Goal: Transaction & Acquisition: Obtain resource

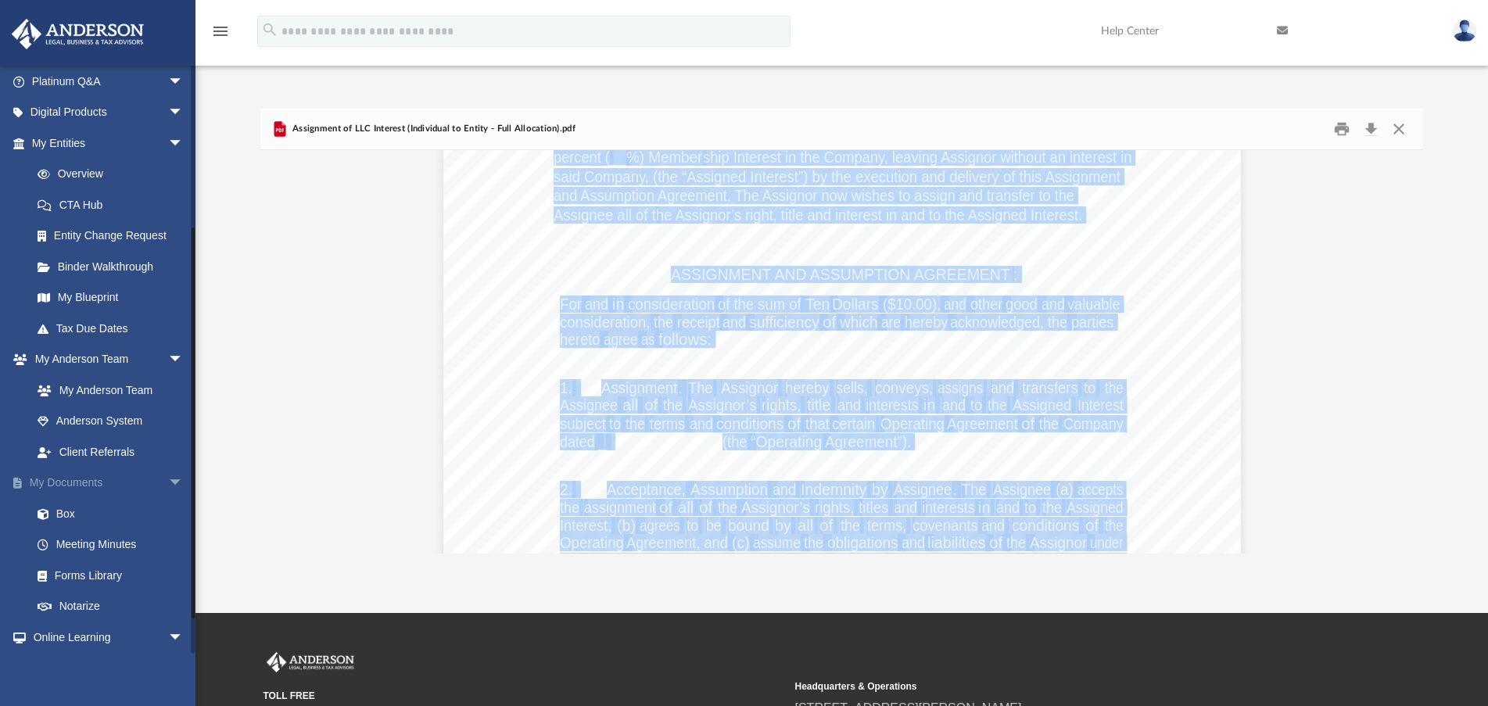
scroll to position [235, 0]
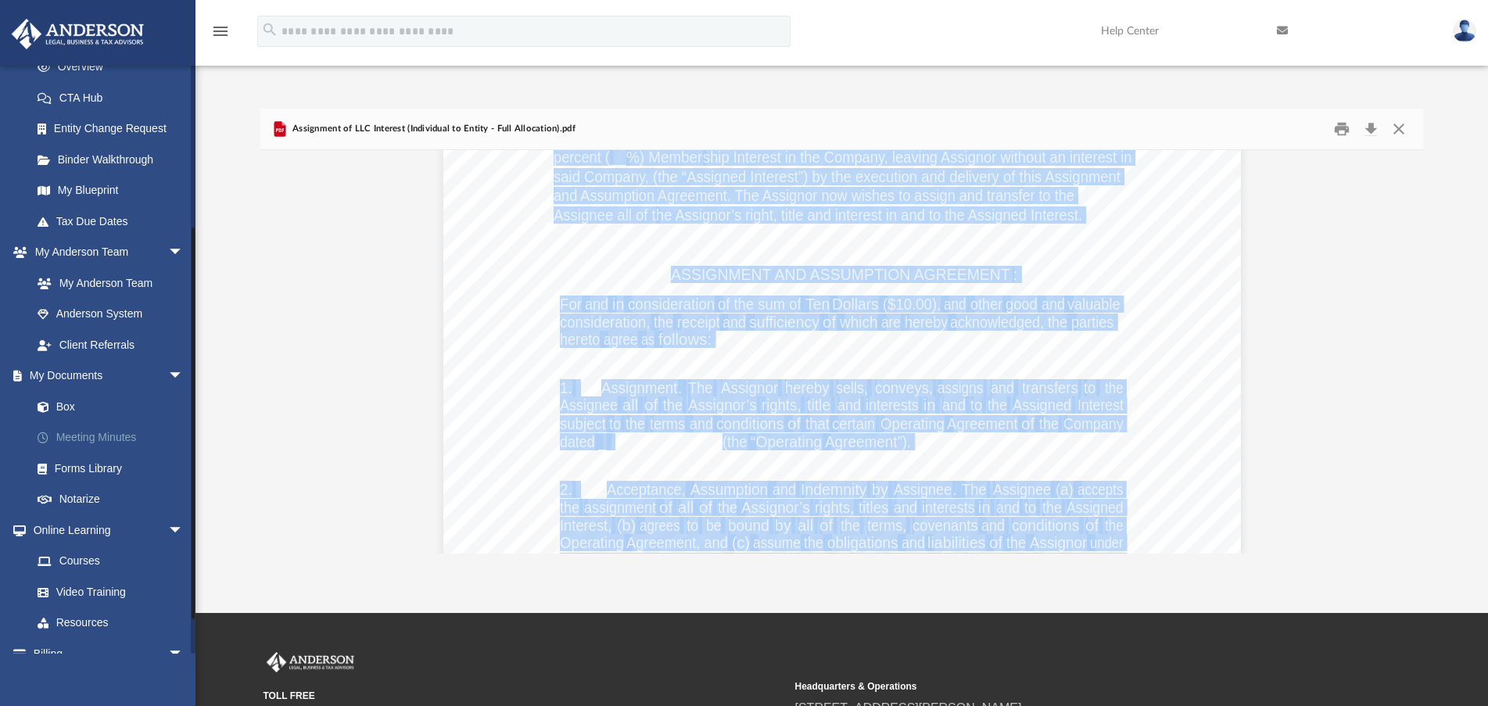
click at [95, 439] on link "Meeting Minutes" at bounding box center [114, 437] width 185 height 31
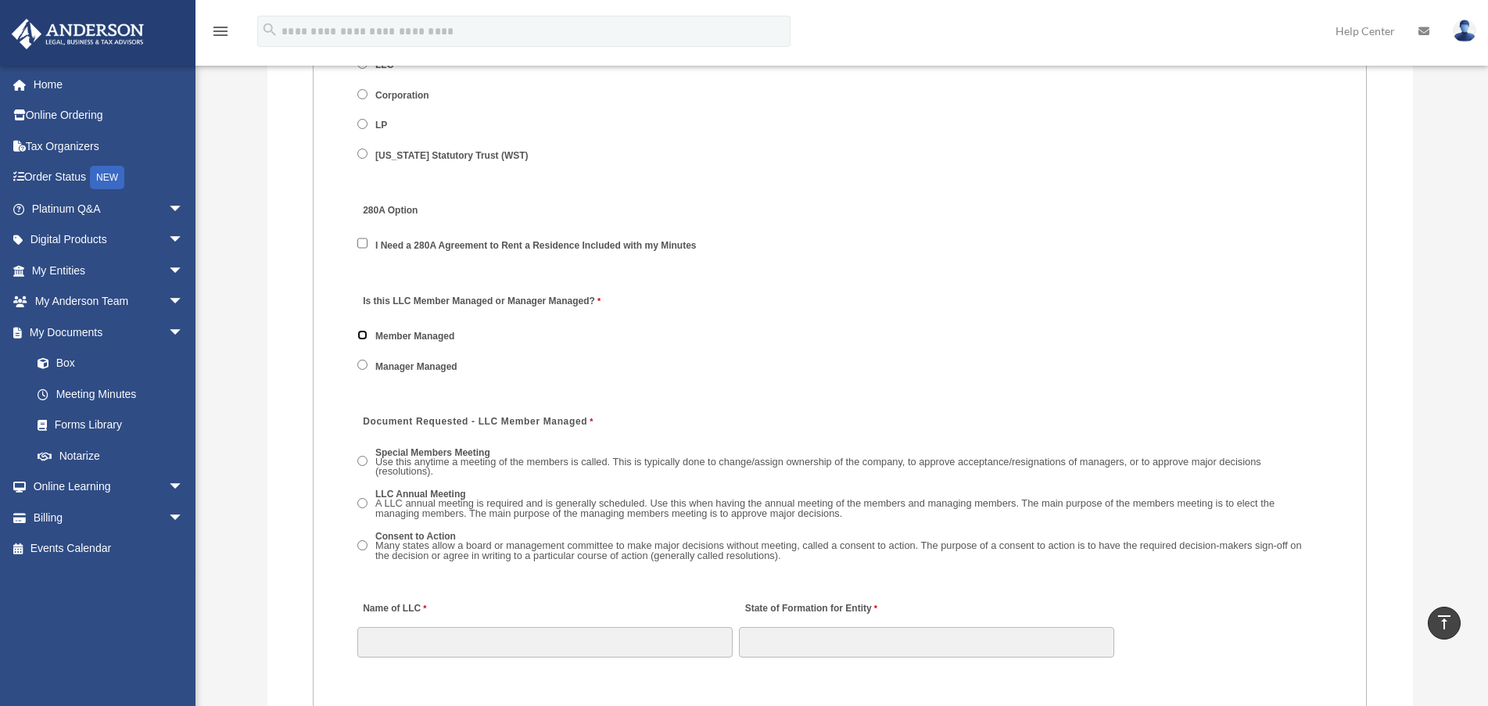
scroll to position [2034, 0]
click at [370, 361] on span "Manager Managed" at bounding box center [414, 362] width 115 height 27
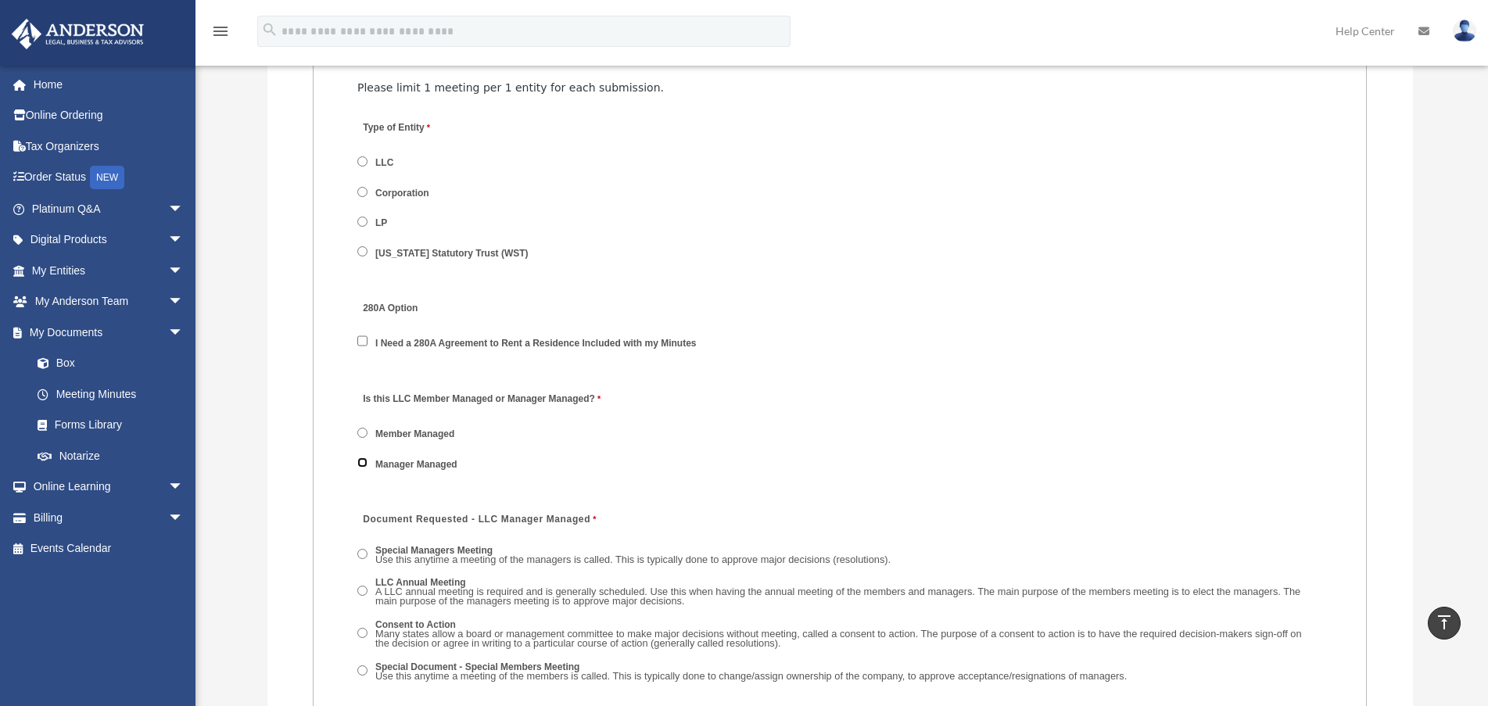
scroll to position [1955, 0]
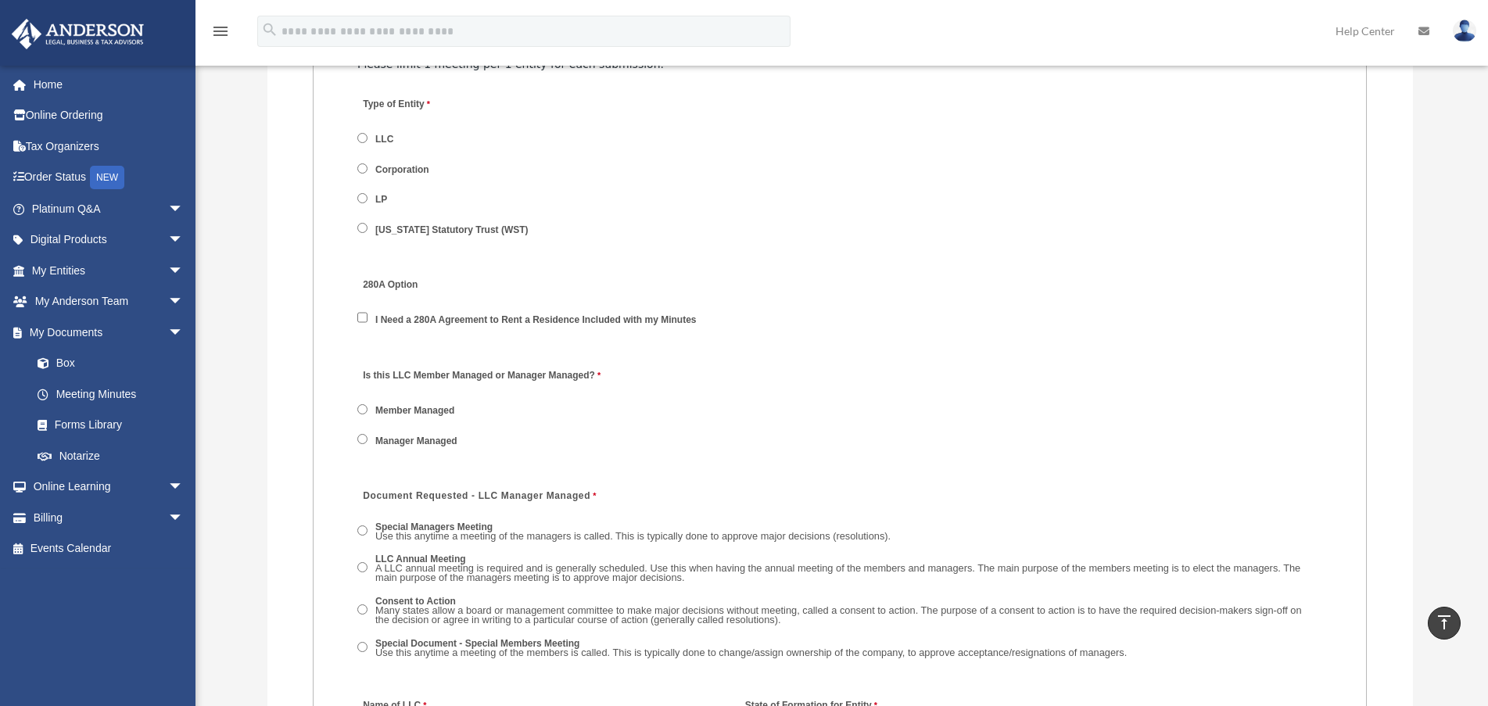
click at [418, 408] on label "Member Managed" at bounding box center [416, 411] width 90 height 14
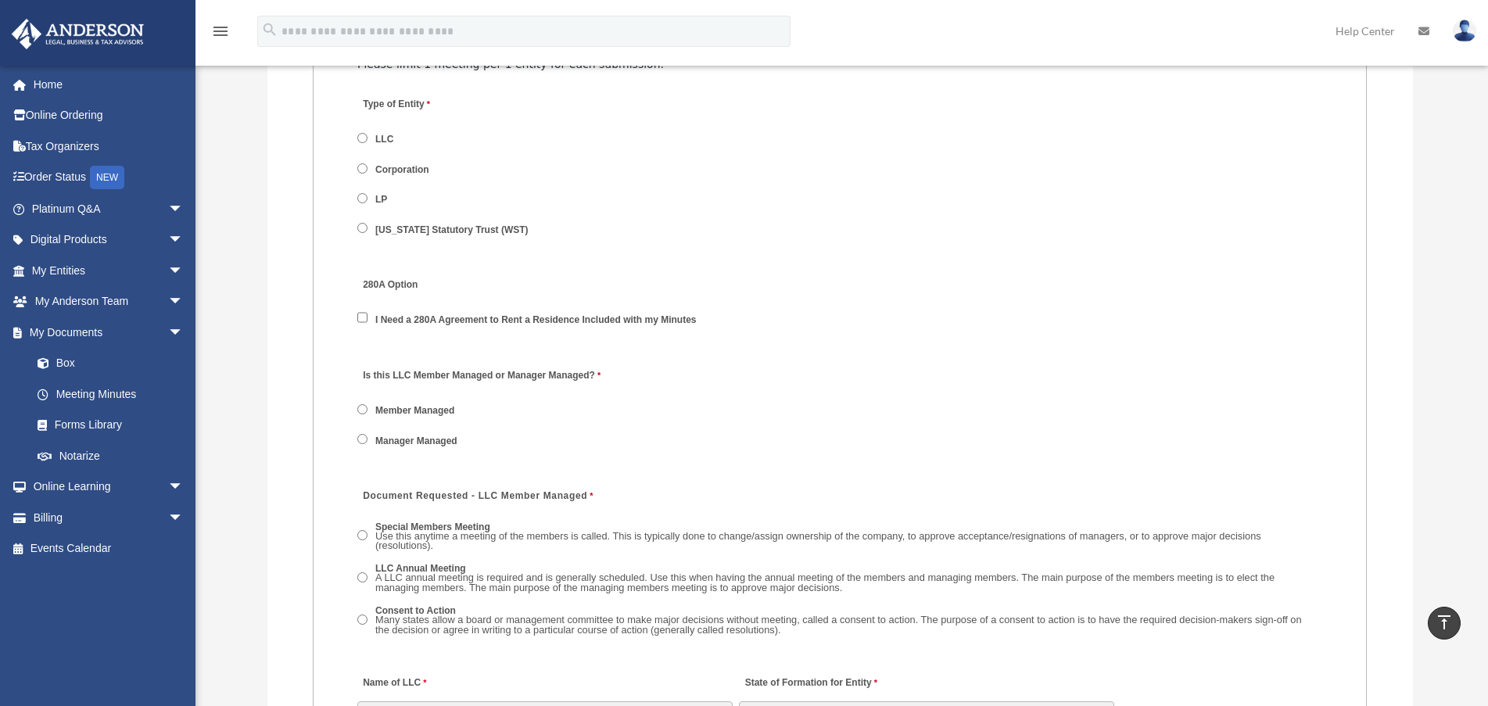
click at [425, 434] on label "Manager Managed" at bounding box center [417, 441] width 92 height 14
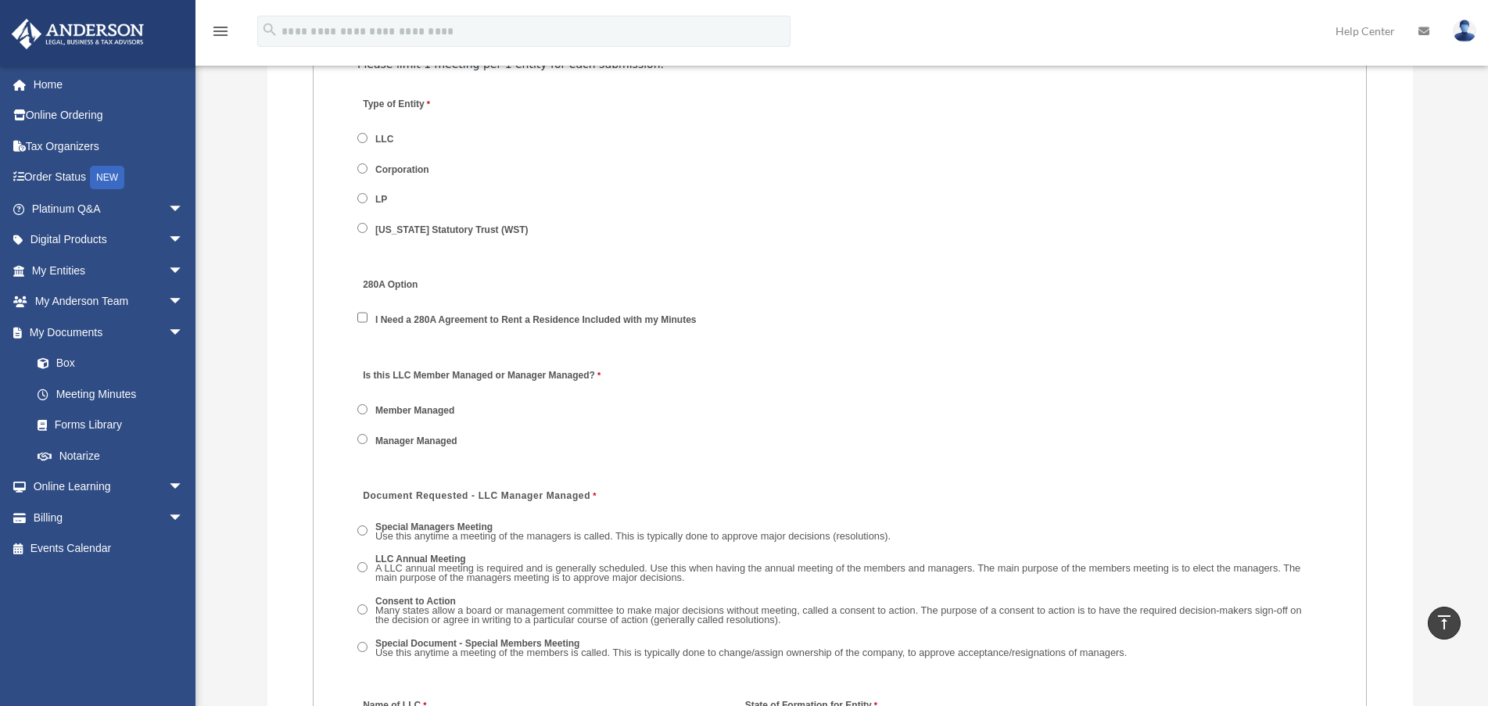
click at [420, 406] on label "Member Managed" at bounding box center [416, 411] width 90 height 14
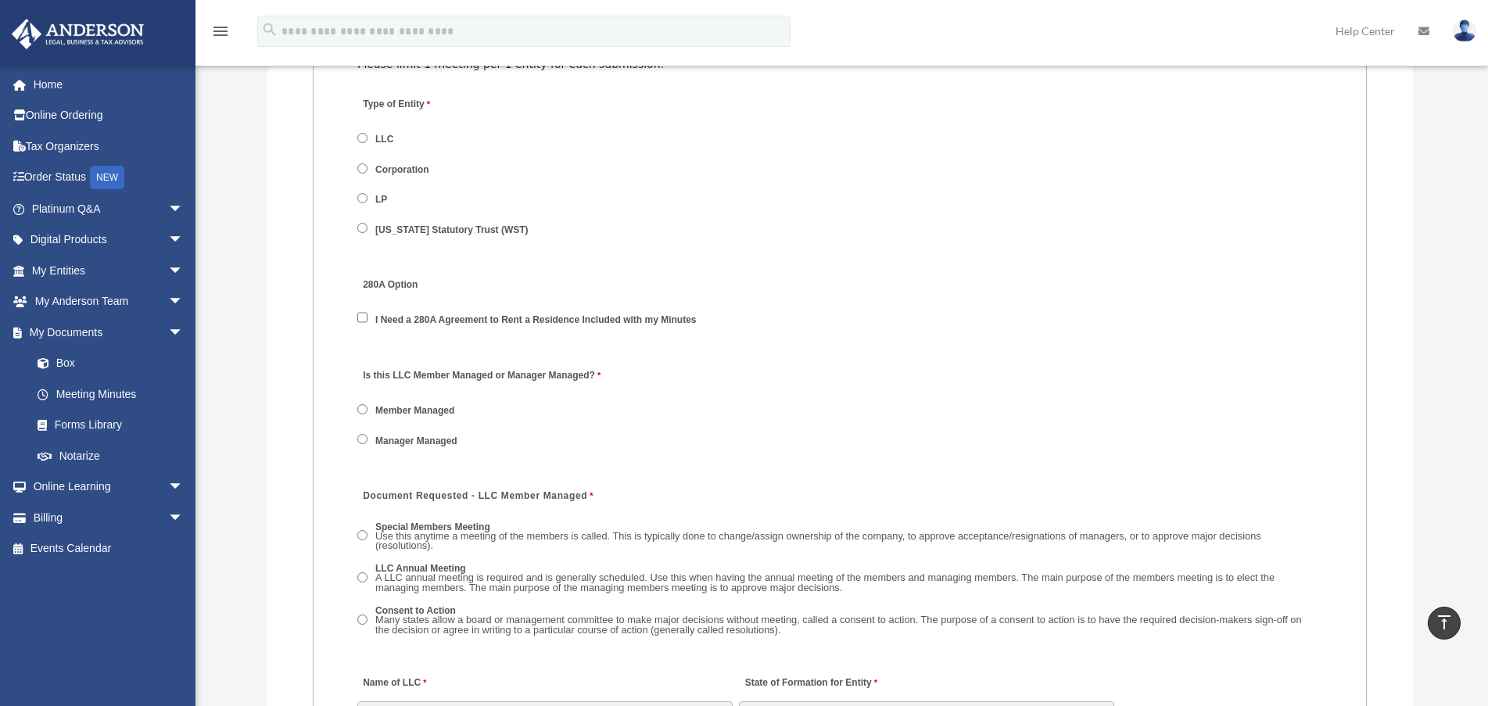
click at [420, 439] on label "Manager Managed" at bounding box center [417, 441] width 92 height 14
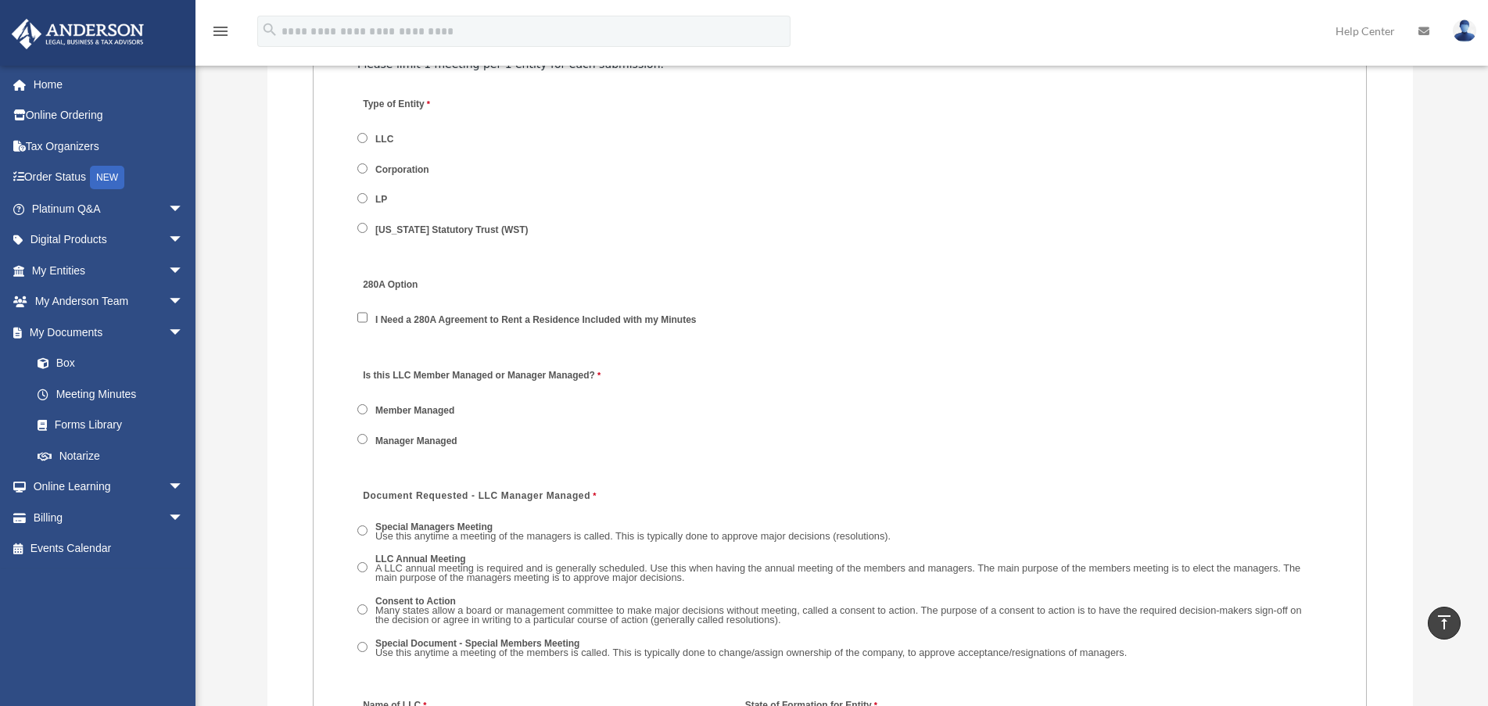
click at [417, 420] on span "Member Managed" at bounding box center [414, 410] width 115 height 27
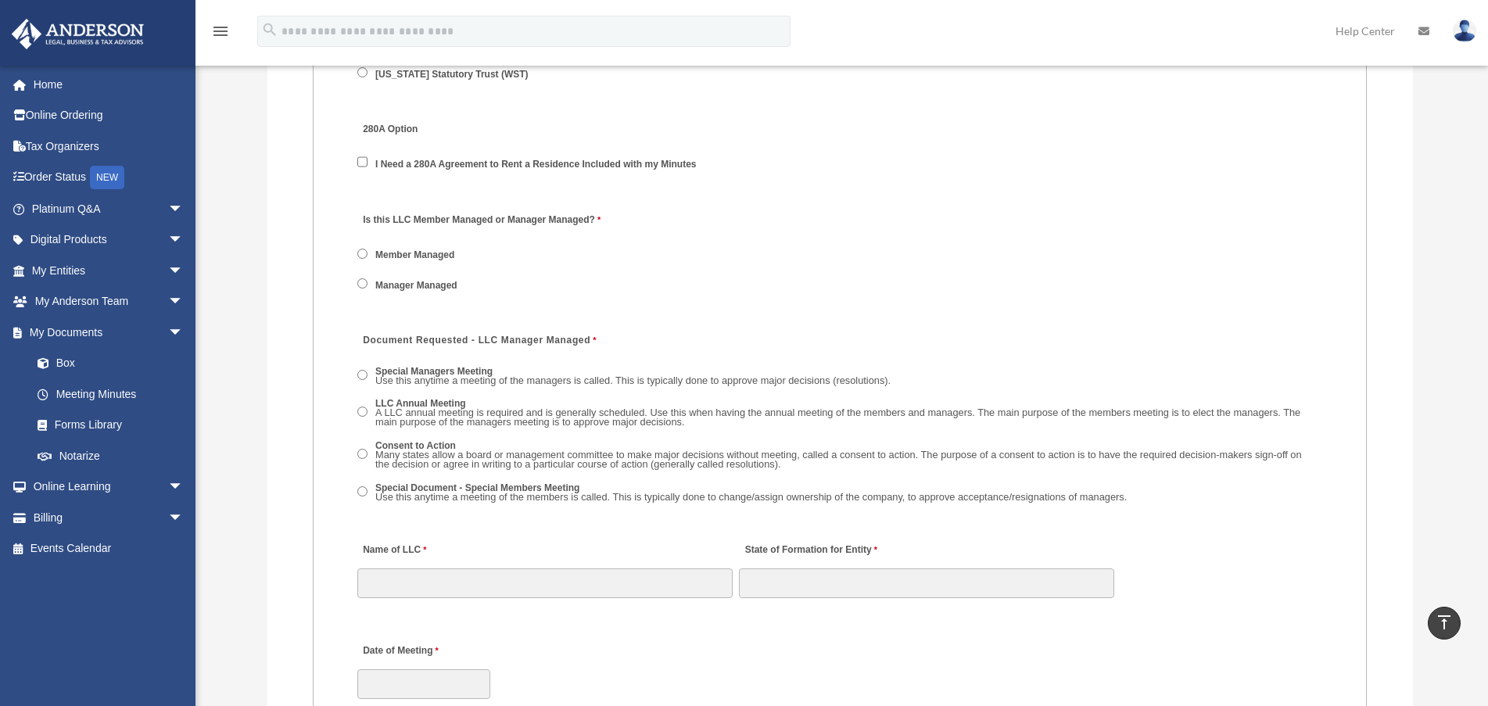
scroll to position [2112, 0]
click at [368, 252] on span "Member Managed" at bounding box center [414, 254] width 115 height 27
click at [422, 248] on label "Member Managed" at bounding box center [416, 255] width 90 height 14
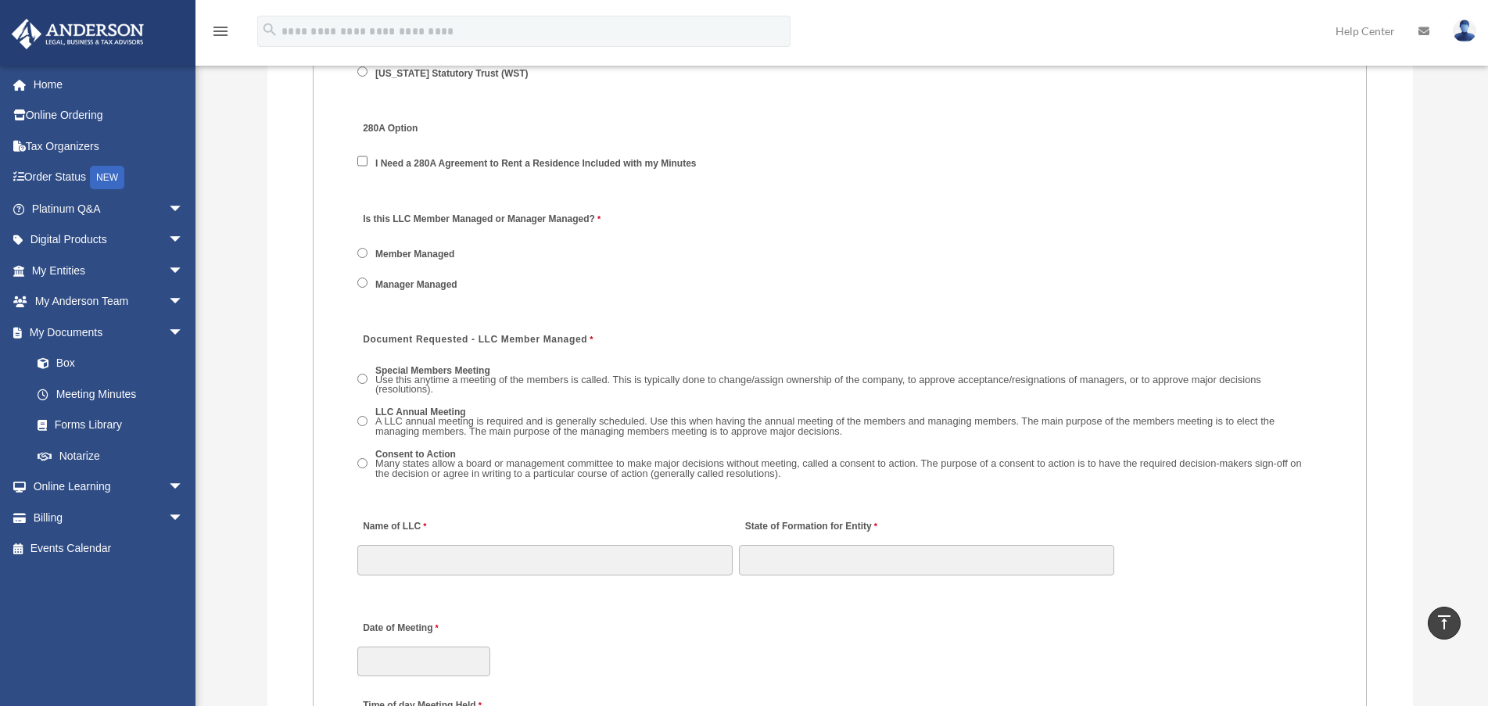
click at [400, 282] on label "Manager Managed" at bounding box center [417, 285] width 92 height 14
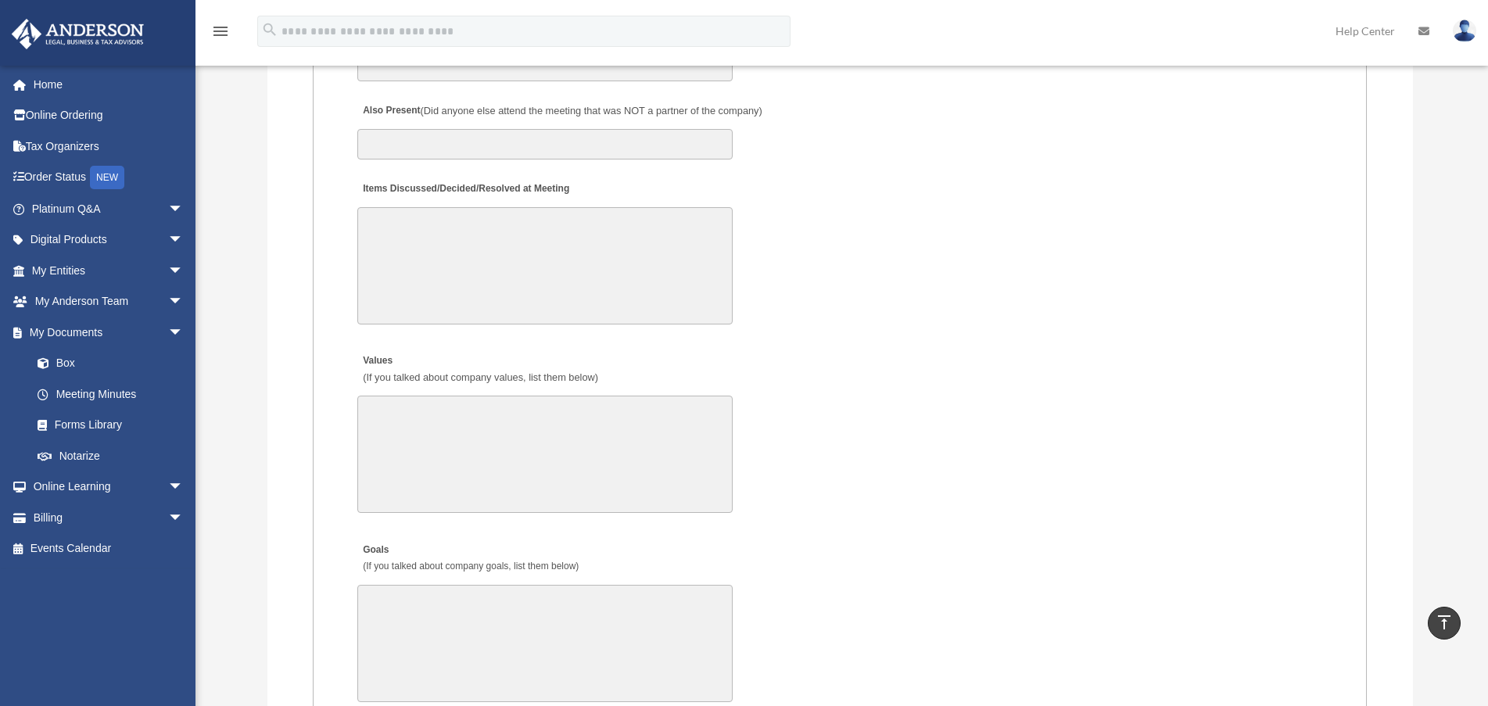
scroll to position [2894, 0]
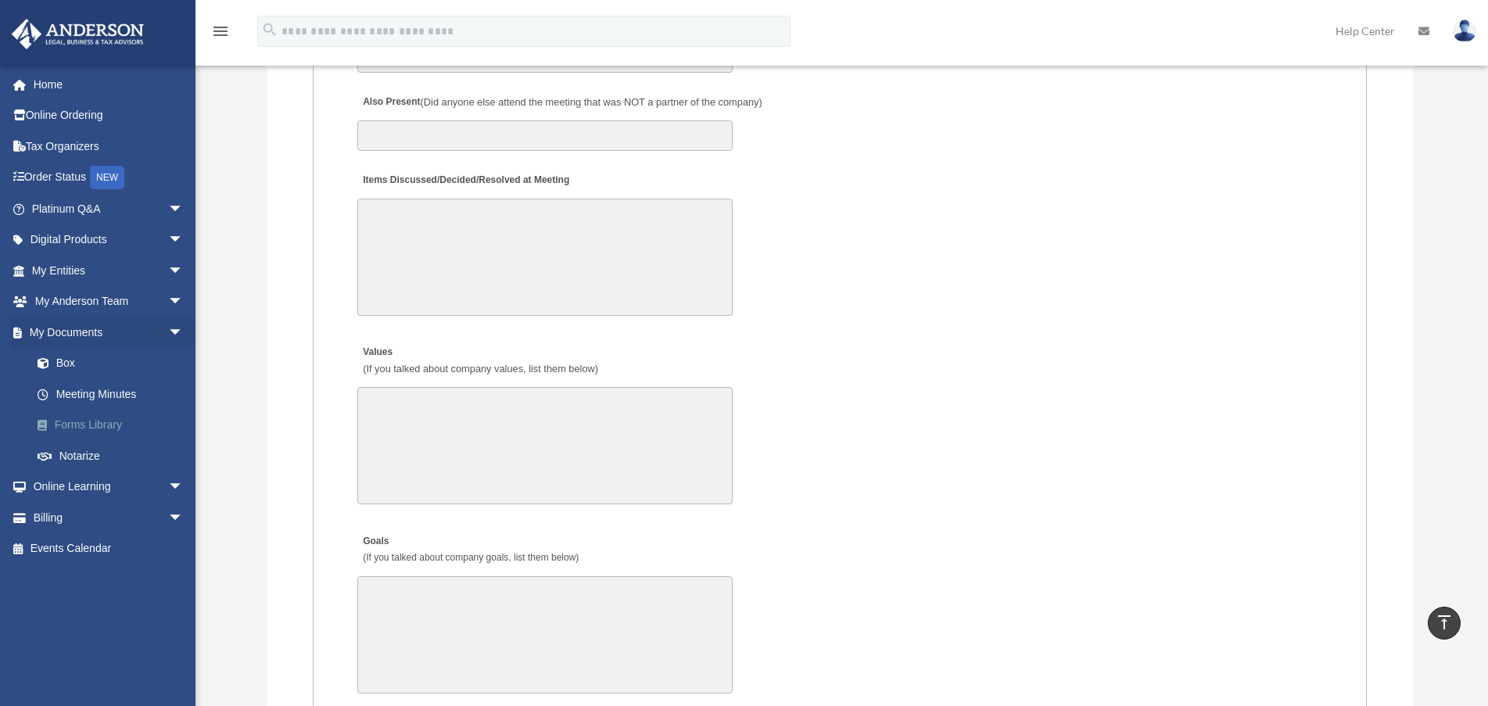
click at [74, 422] on link "Forms Library" at bounding box center [114, 425] width 185 height 31
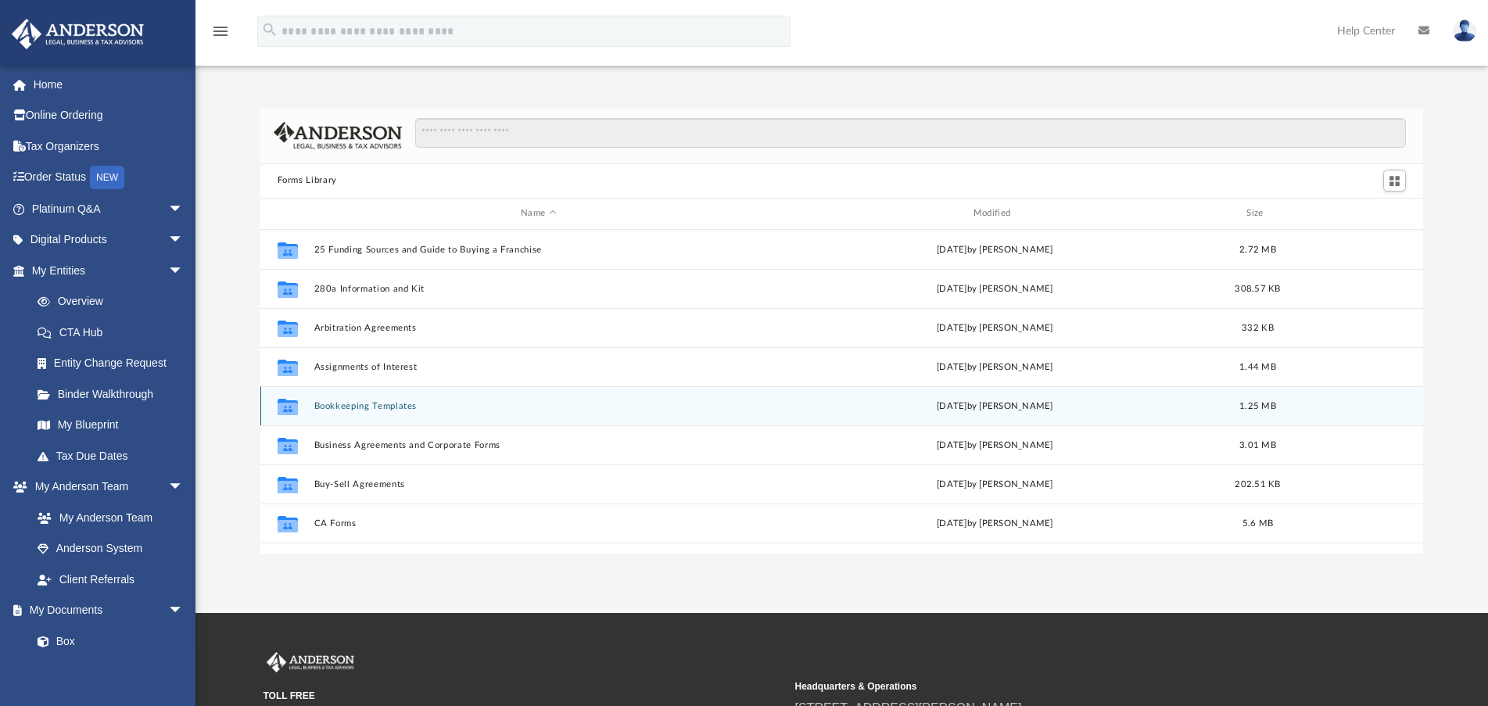
scroll to position [344, 1151]
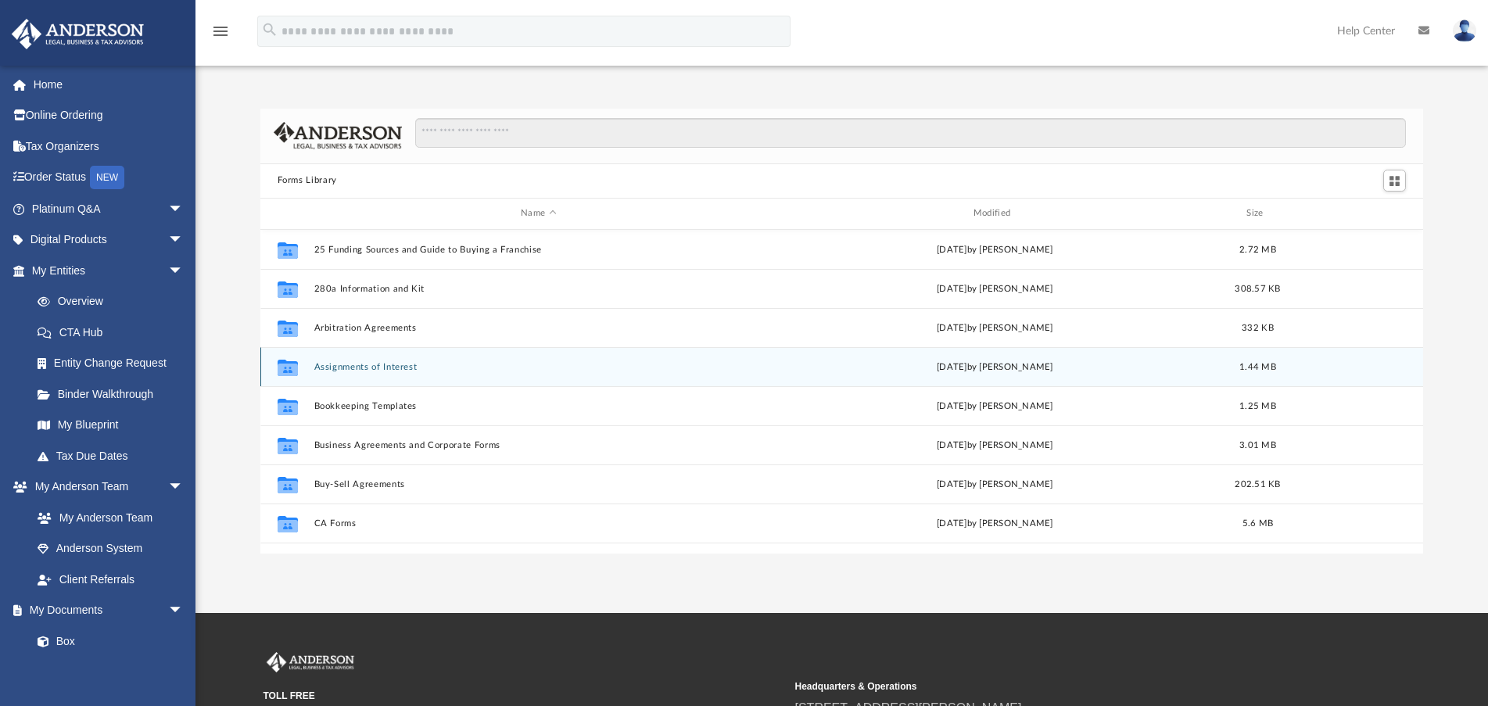
click at [401, 364] on button "Assignments of Interest" at bounding box center [539, 367] width 450 height 10
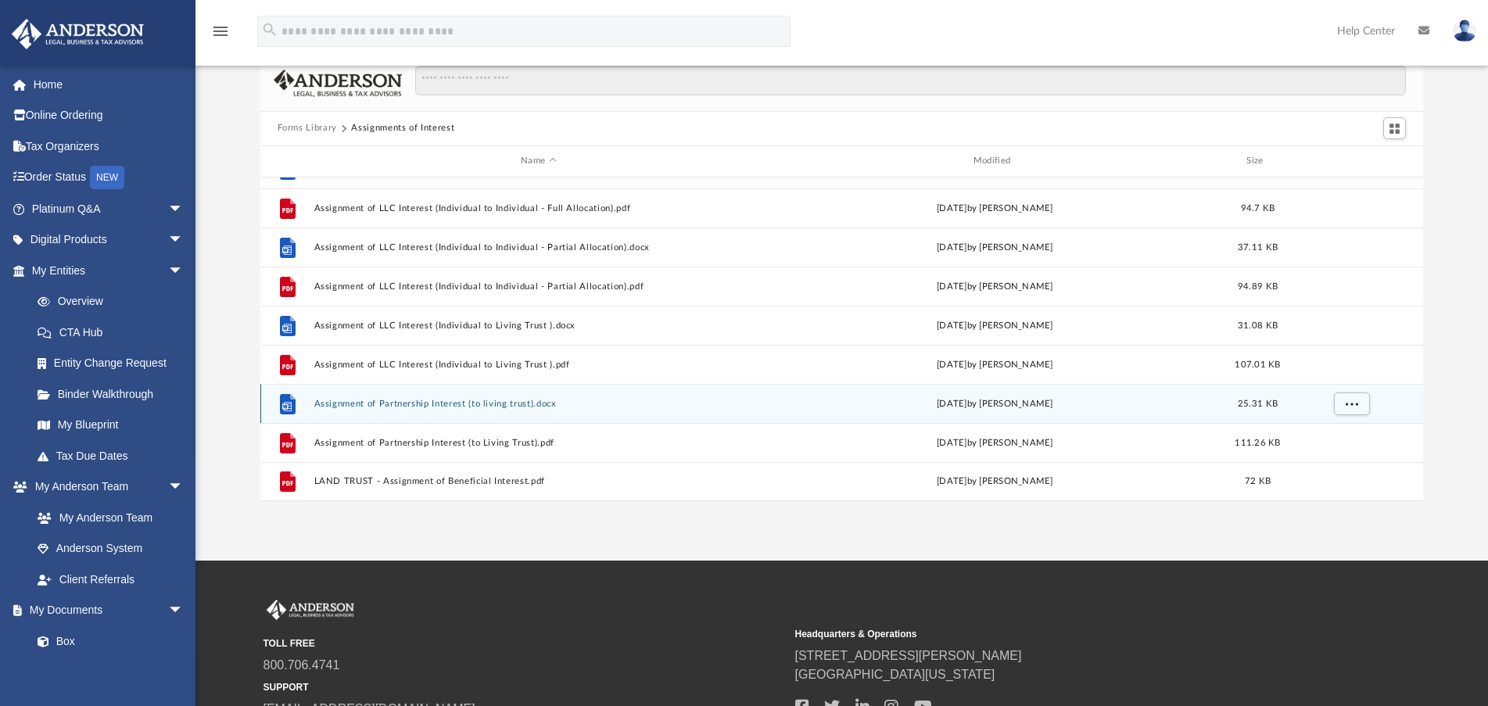
scroll to position [78, 0]
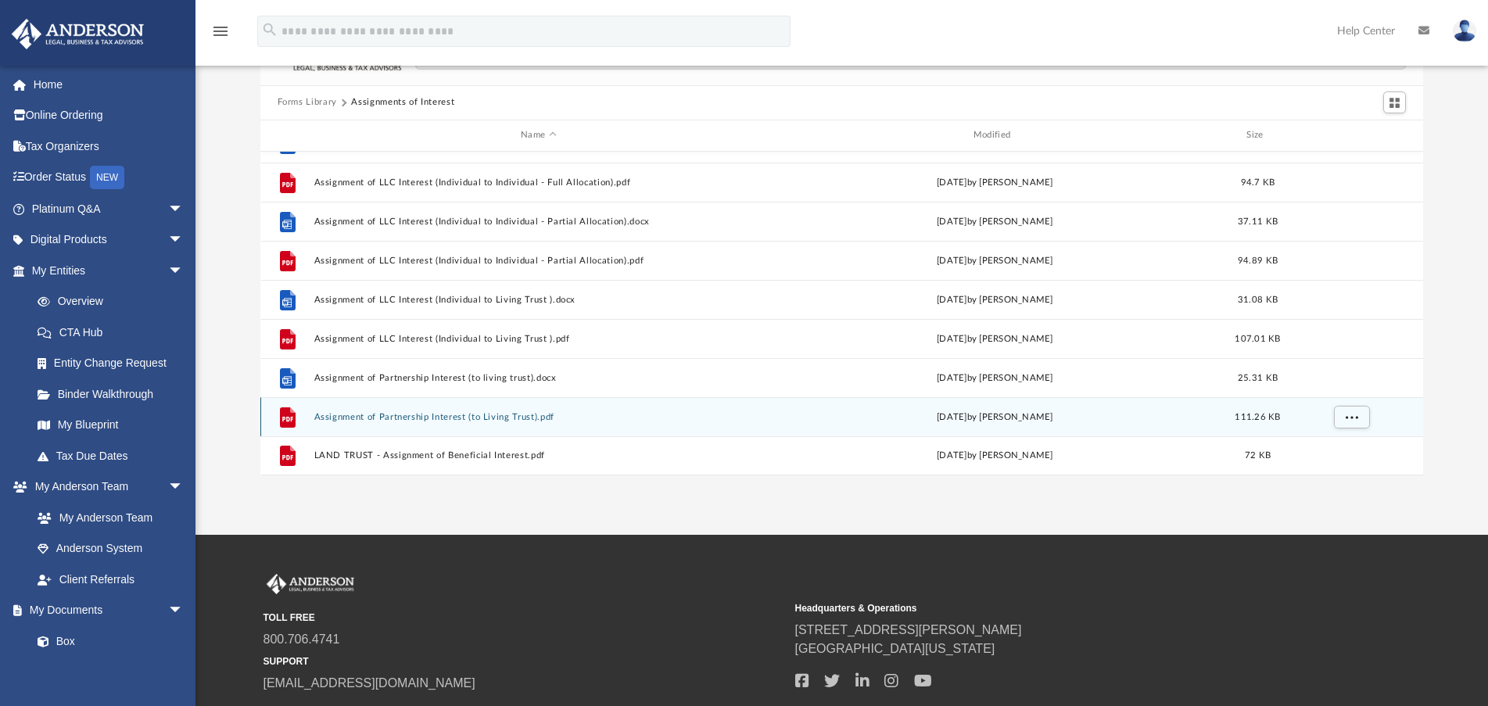
click at [483, 418] on button "Assignment of Partnership Interest (to Living Trust).pdf" at bounding box center [539, 417] width 450 height 10
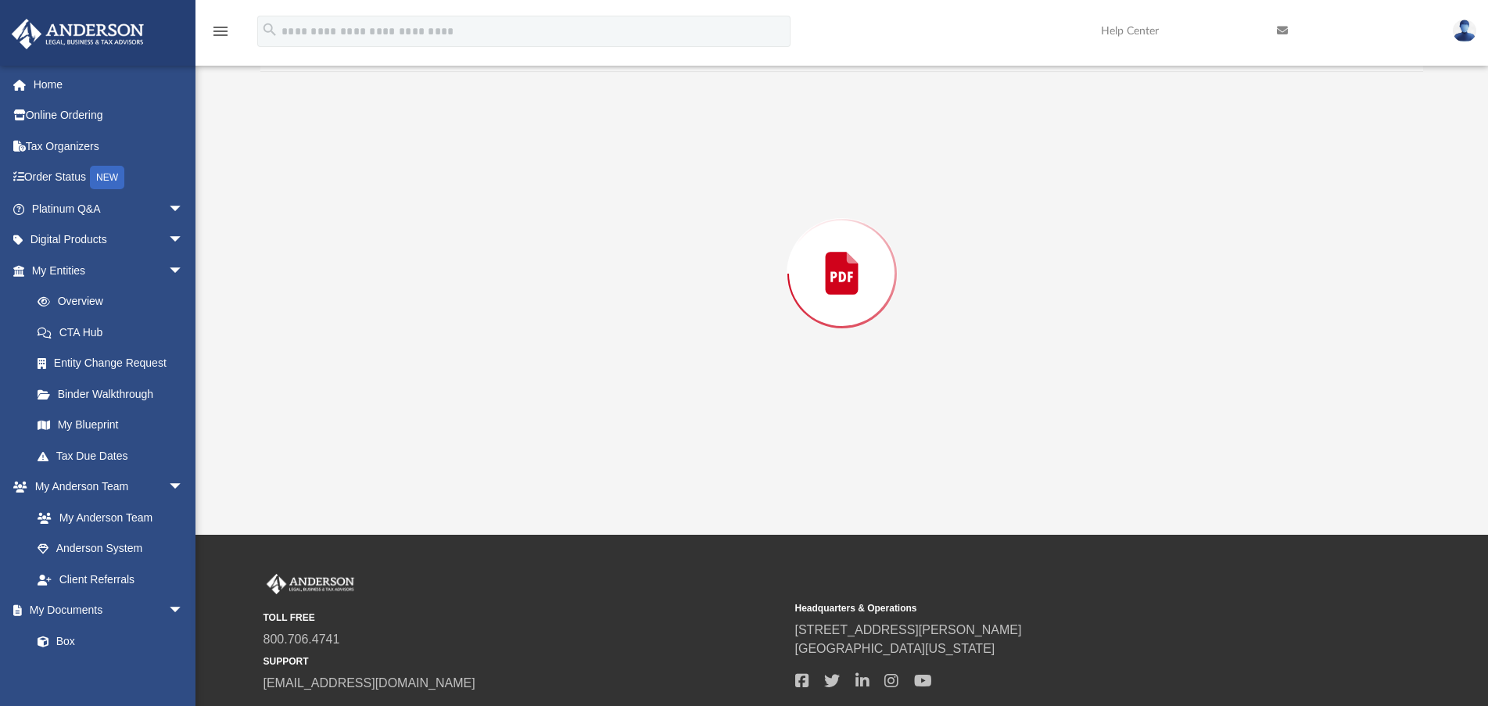
click at [483, 418] on div "Preview" at bounding box center [842, 274] width 1164 height 404
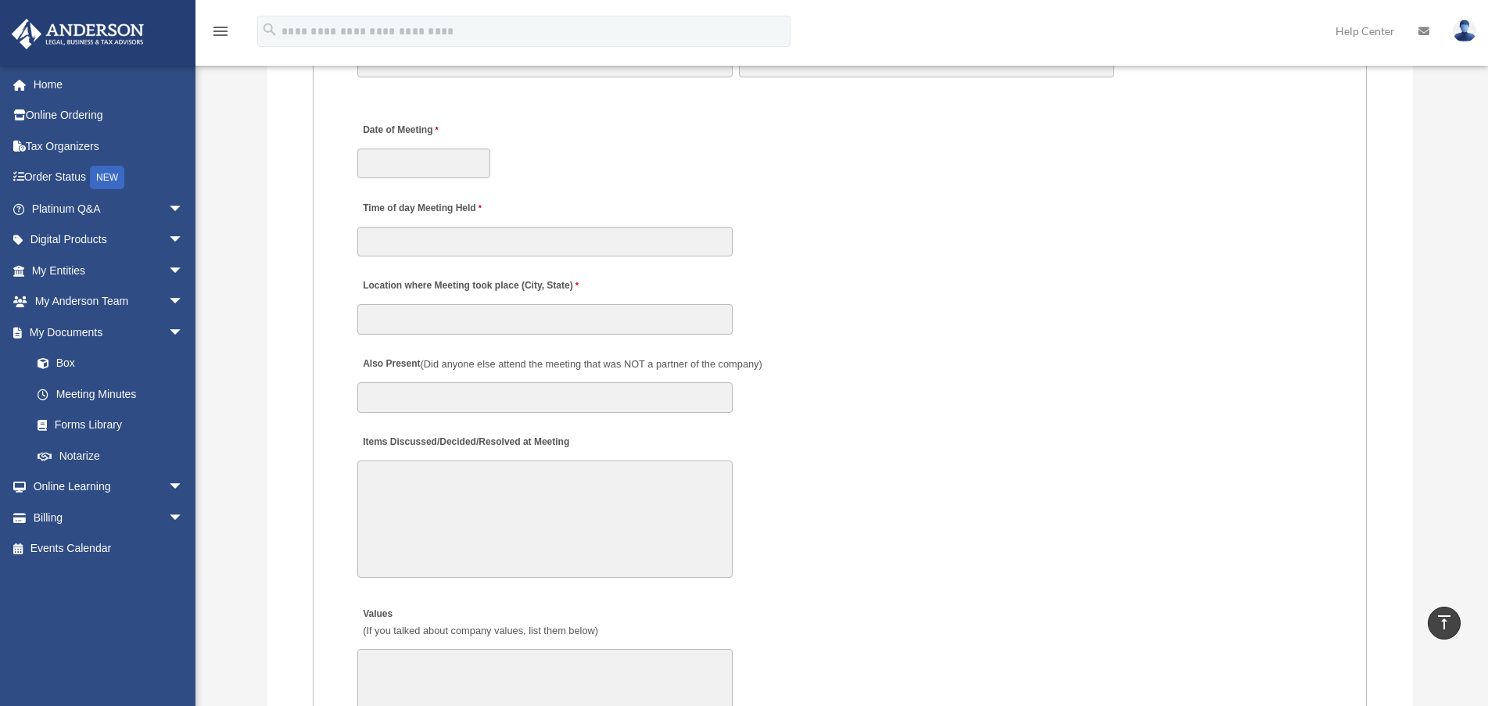
scroll to position [2581, 0]
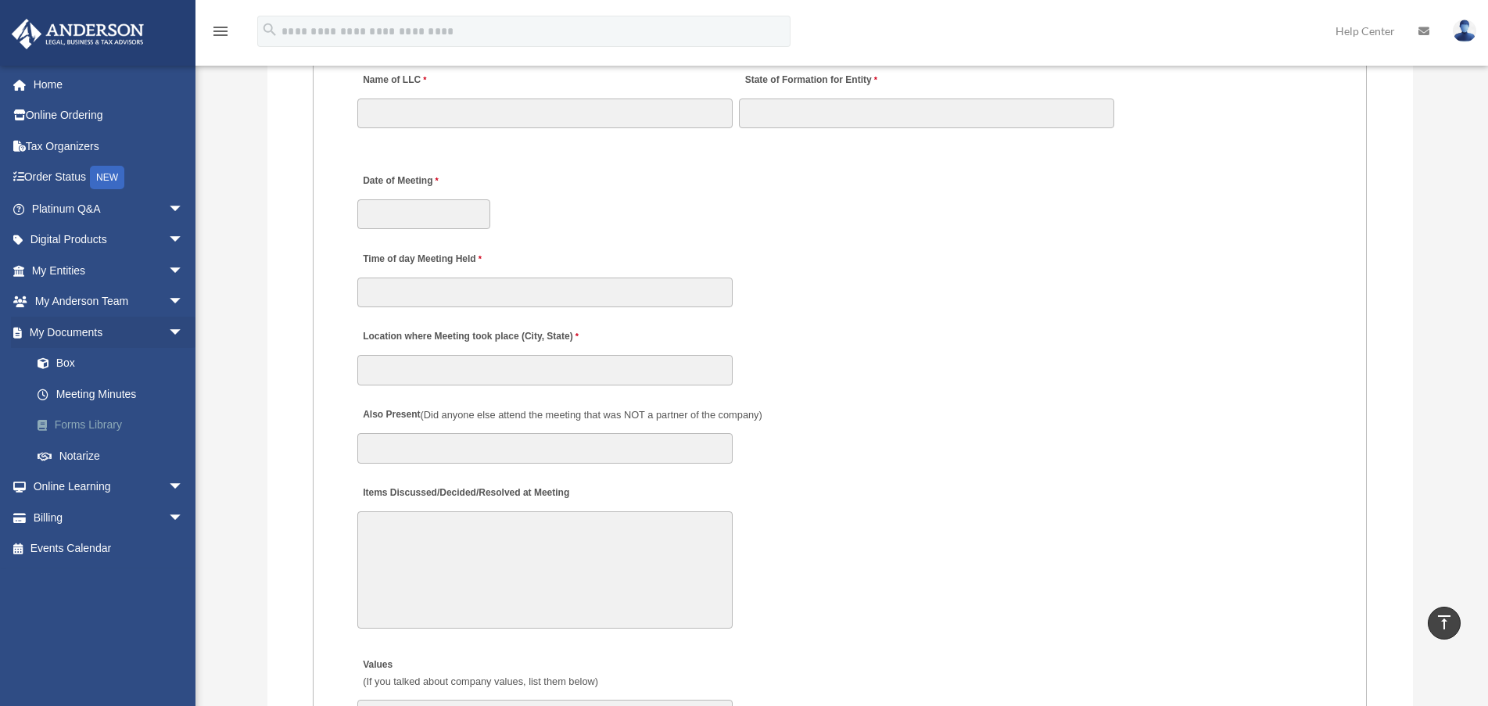
click at [103, 425] on link "Forms Library" at bounding box center [114, 425] width 185 height 31
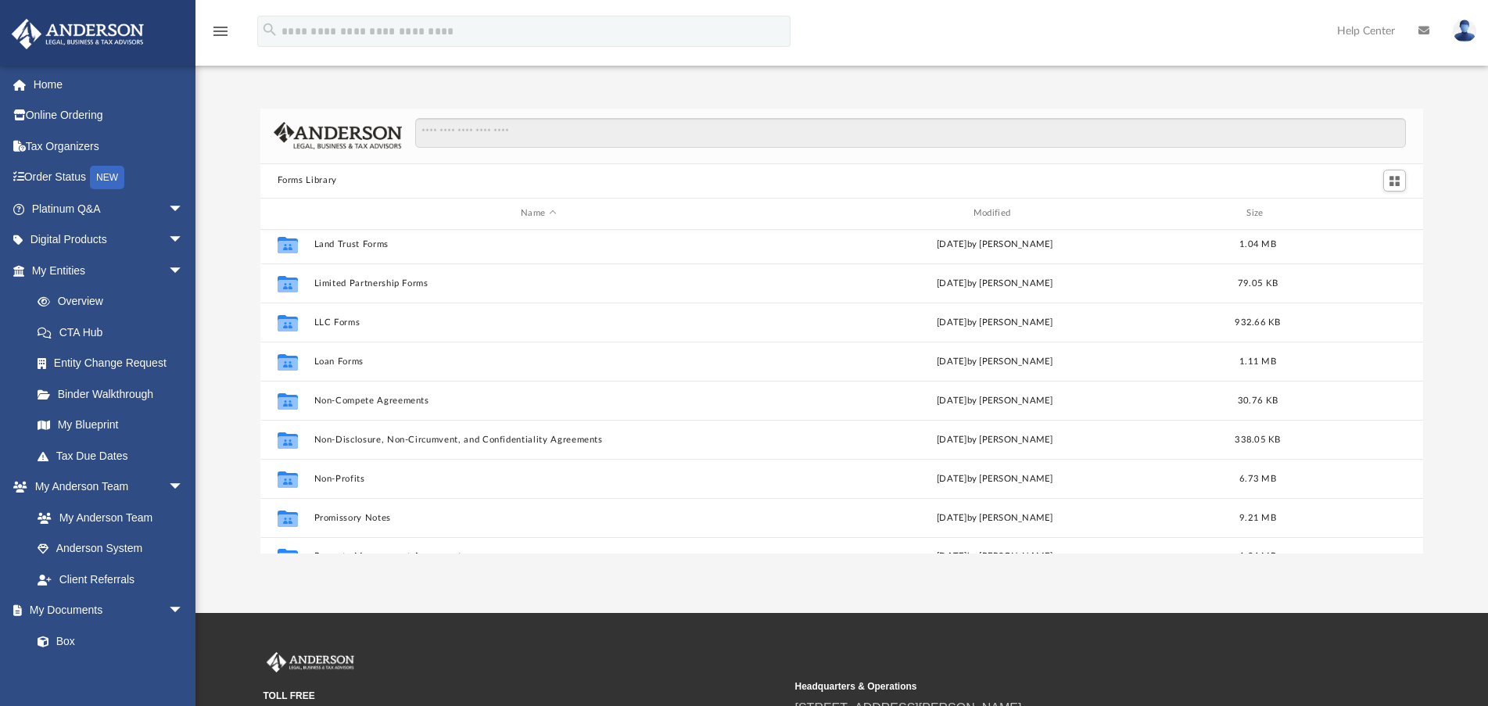
scroll to position [615, 0]
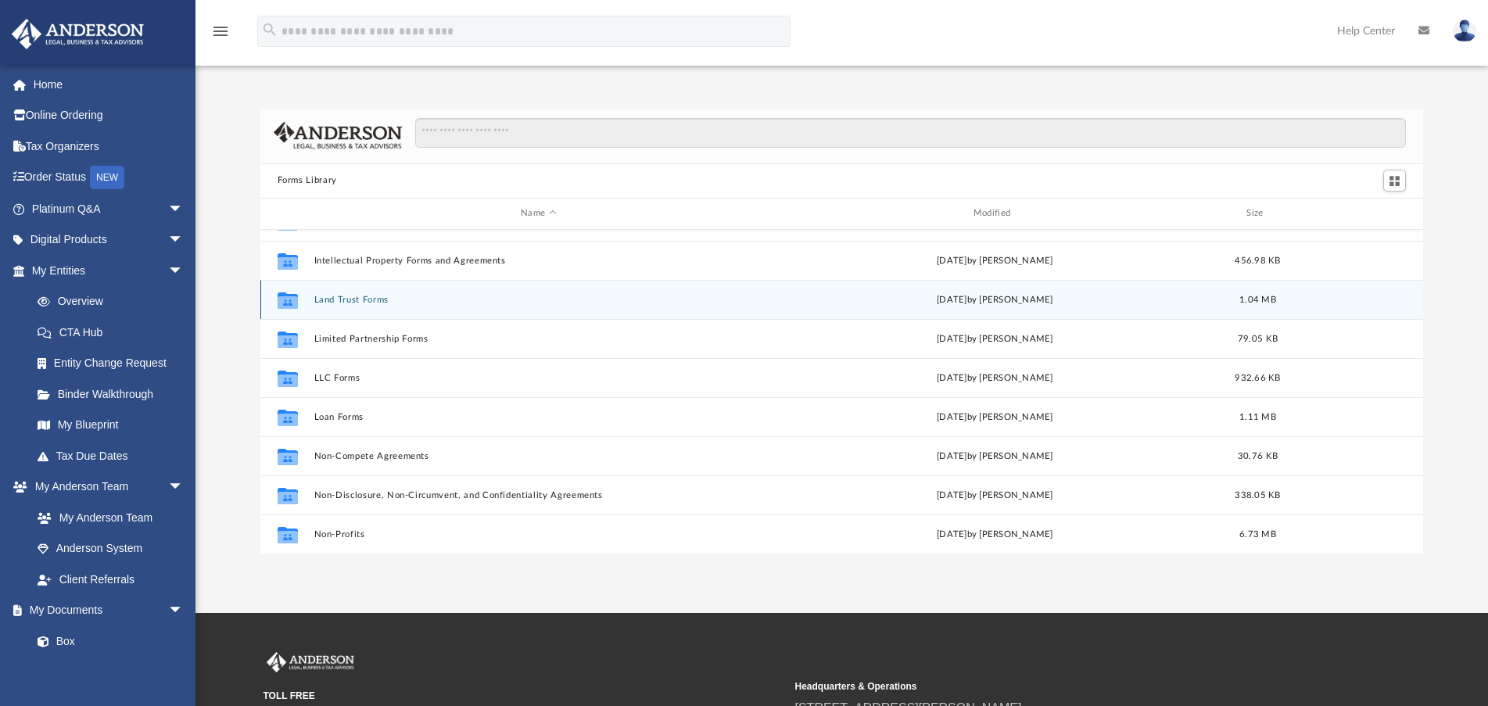
click at [336, 303] on button "Land Trust Forms" at bounding box center [539, 300] width 450 height 10
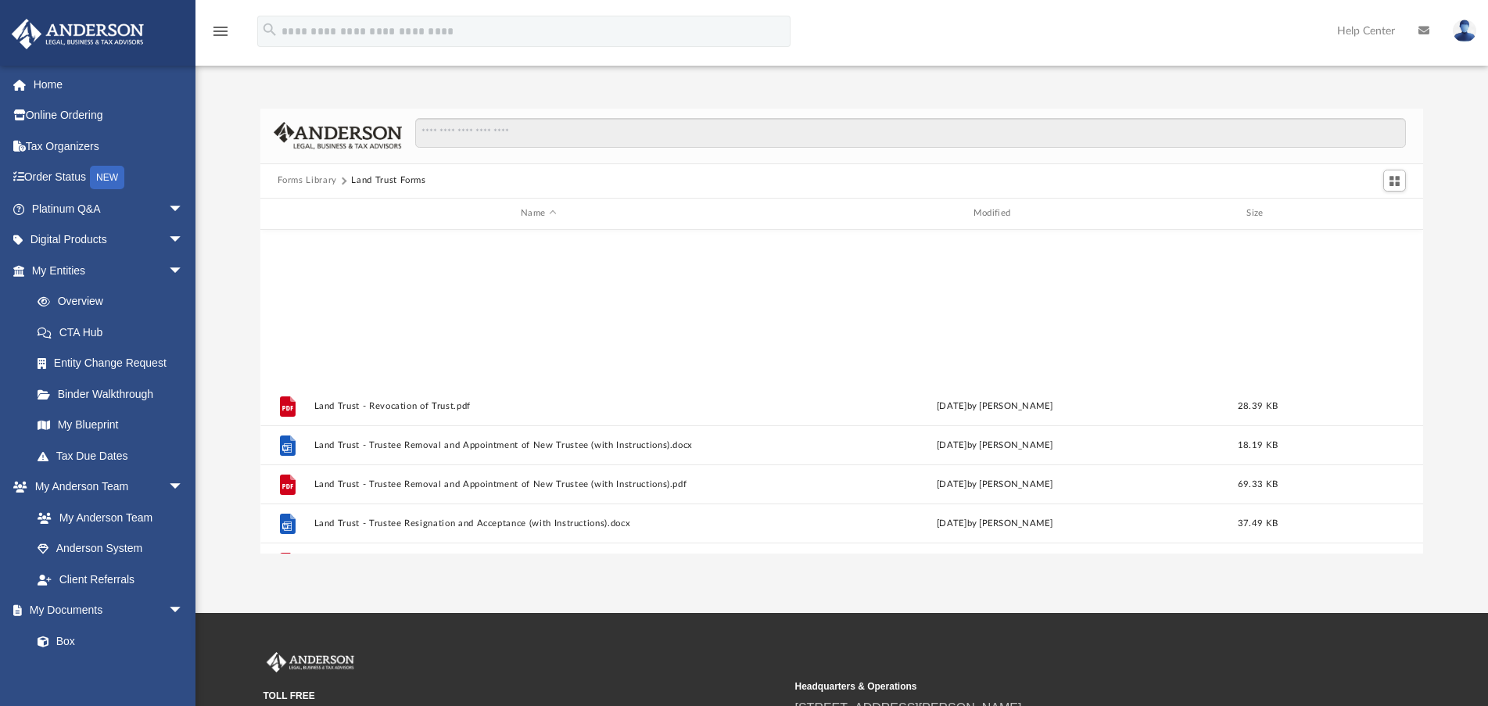
scroll to position [419, 0]
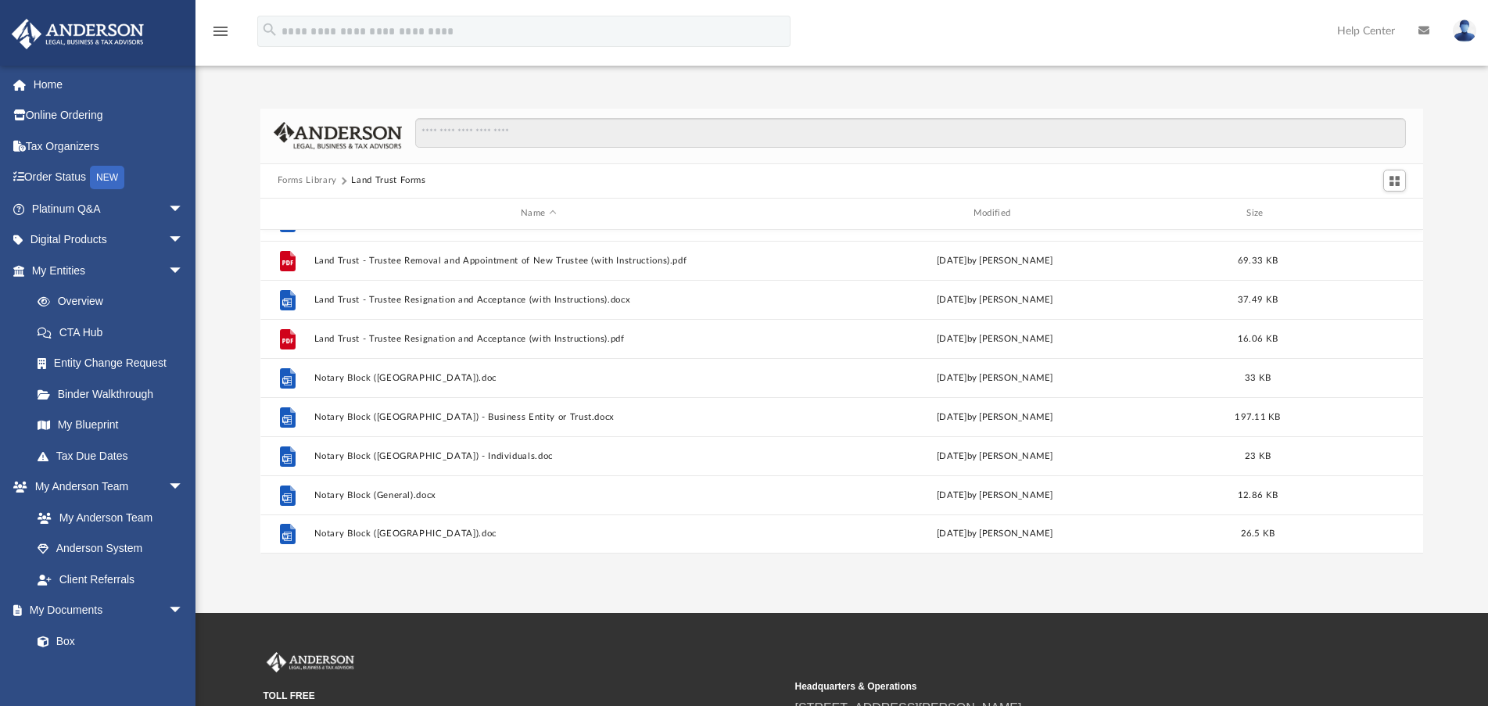
click at [334, 177] on button "Forms Library" at bounding box center [307, 181] width 59 height 14
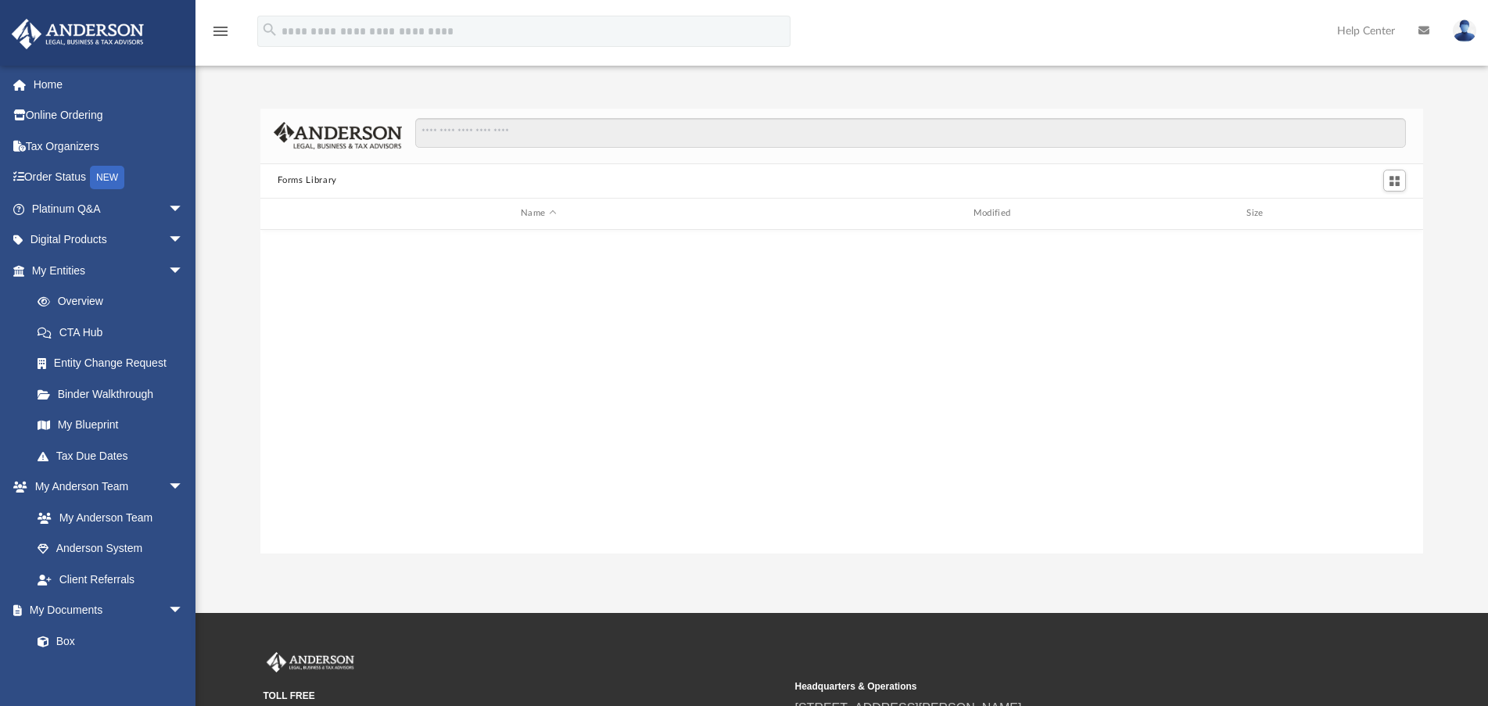
scroll to position [0, 0]
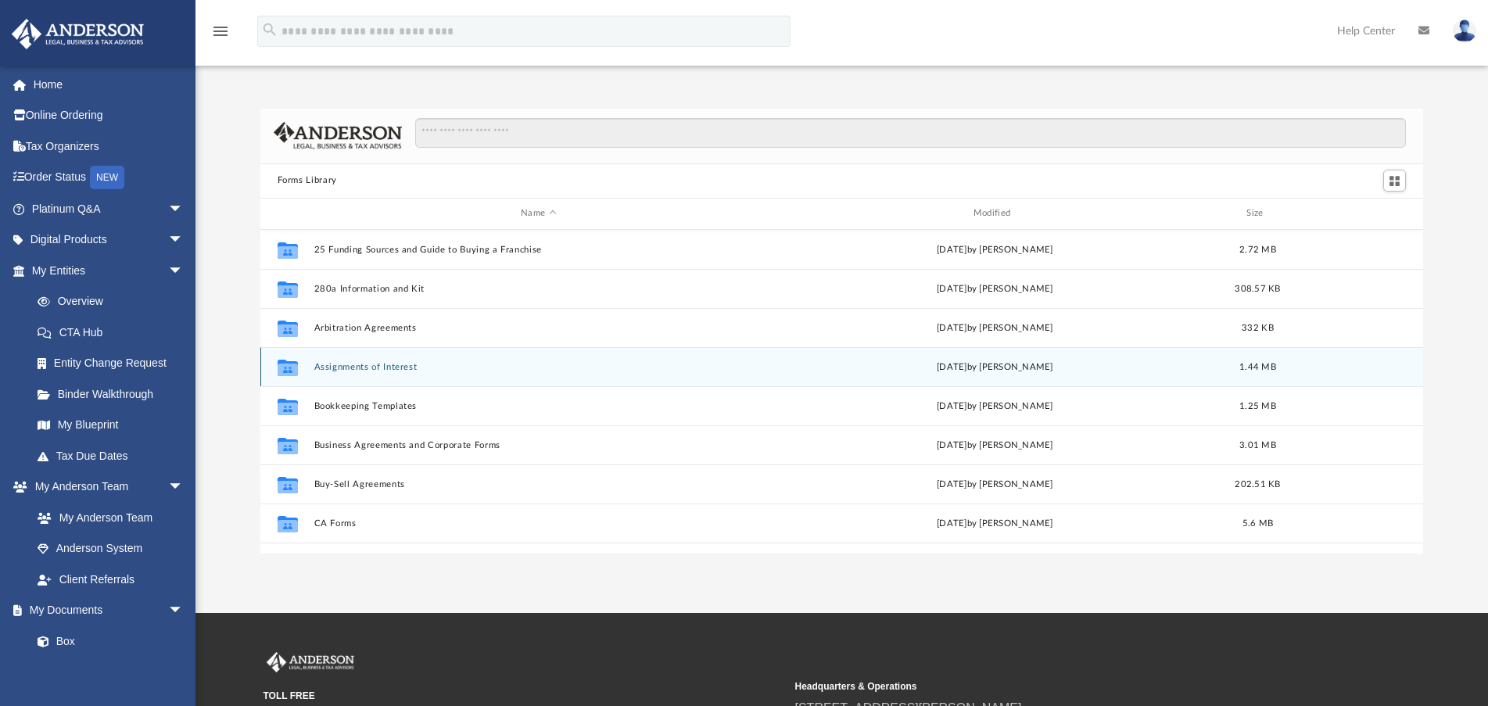
click at [363, 365] on button "Assignments of Interest" at bounding box center [539, 367] width 450 height 10
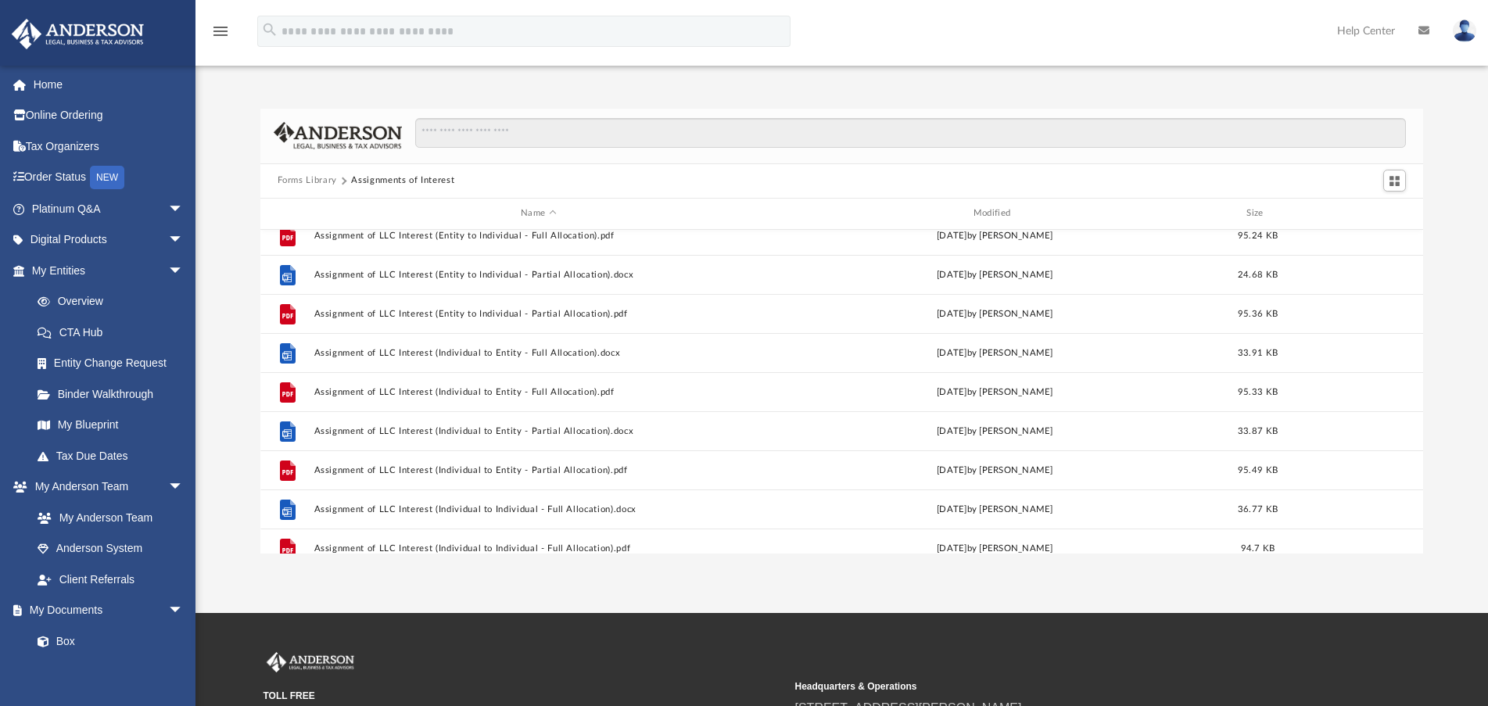
scroll to position [576, 0]
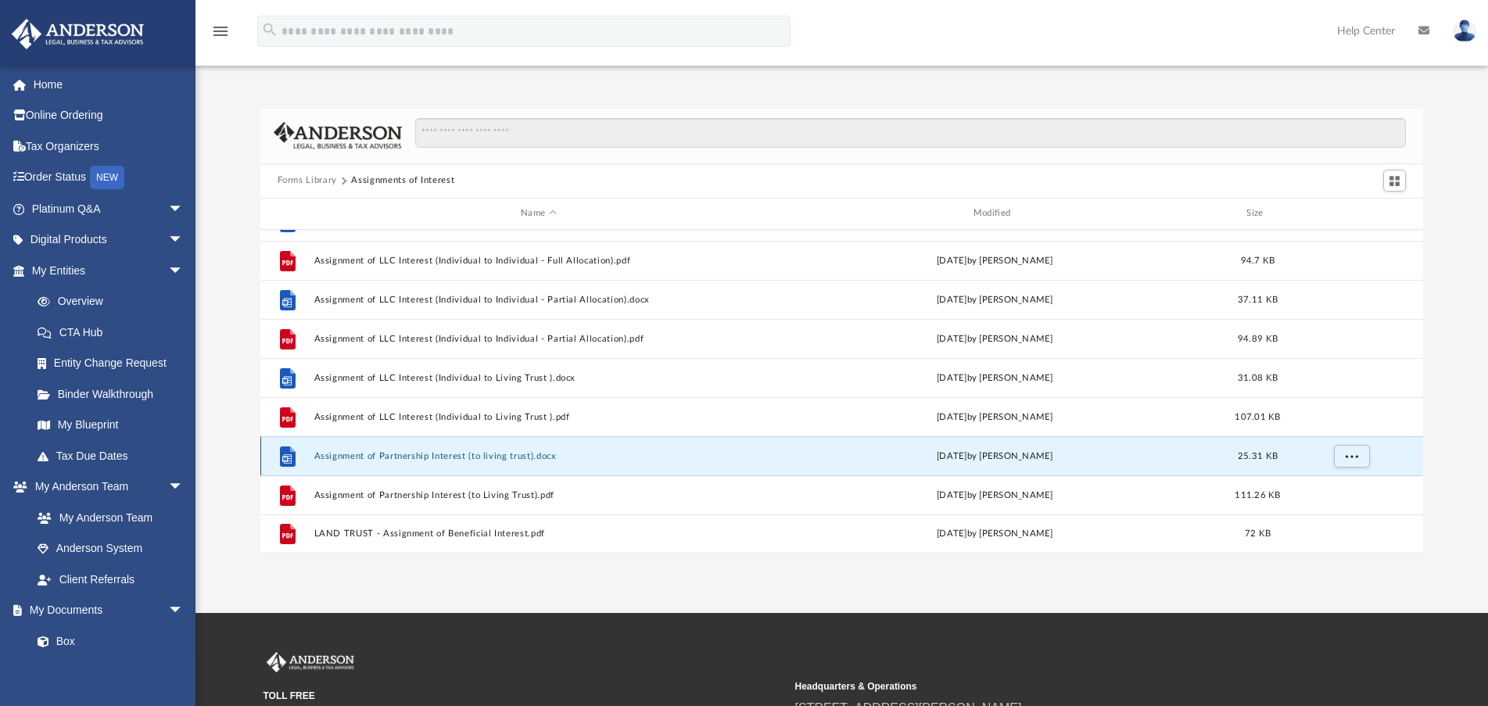
click at [430, 460] on button "Assignment of Partnership Interest (to living trust).docx" at bounding box center [539, 456] width 450 height 10
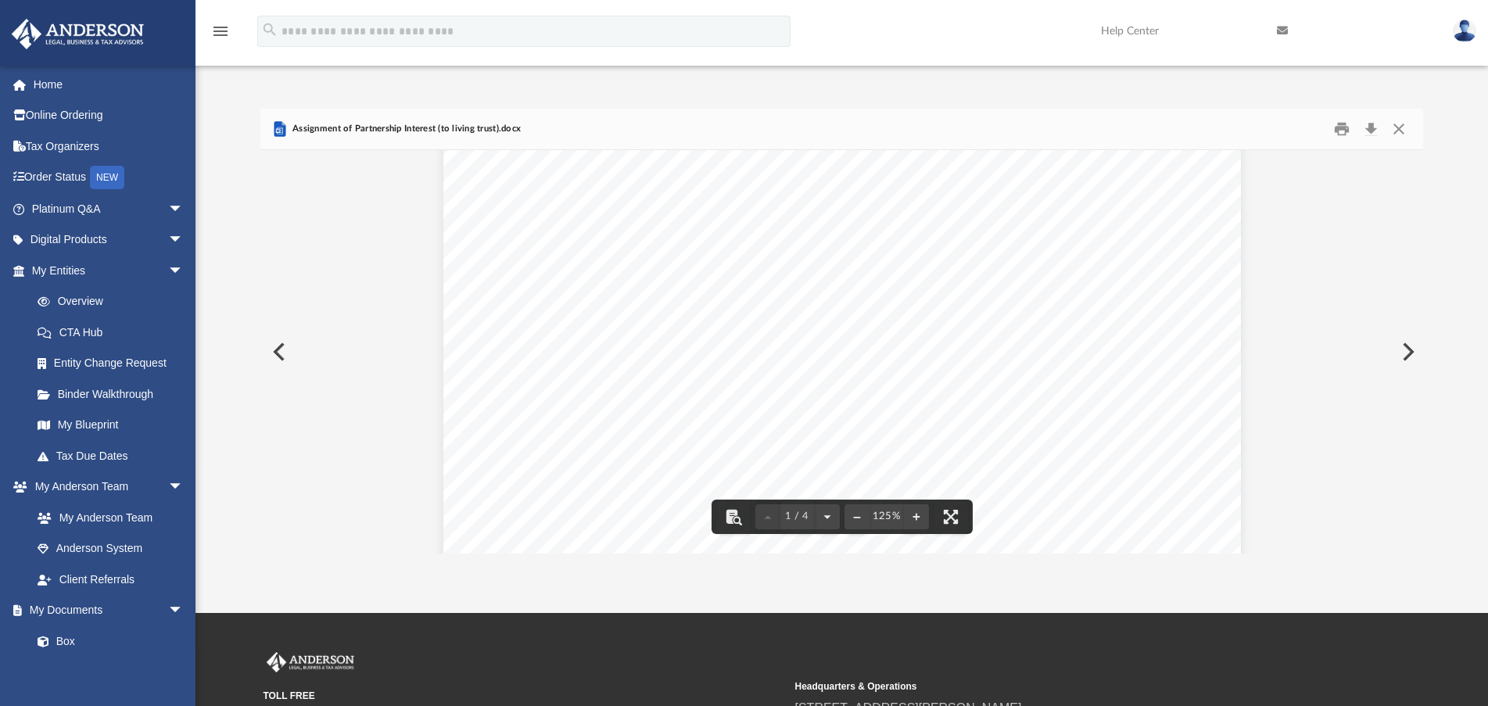
scroll to position [0, 0]
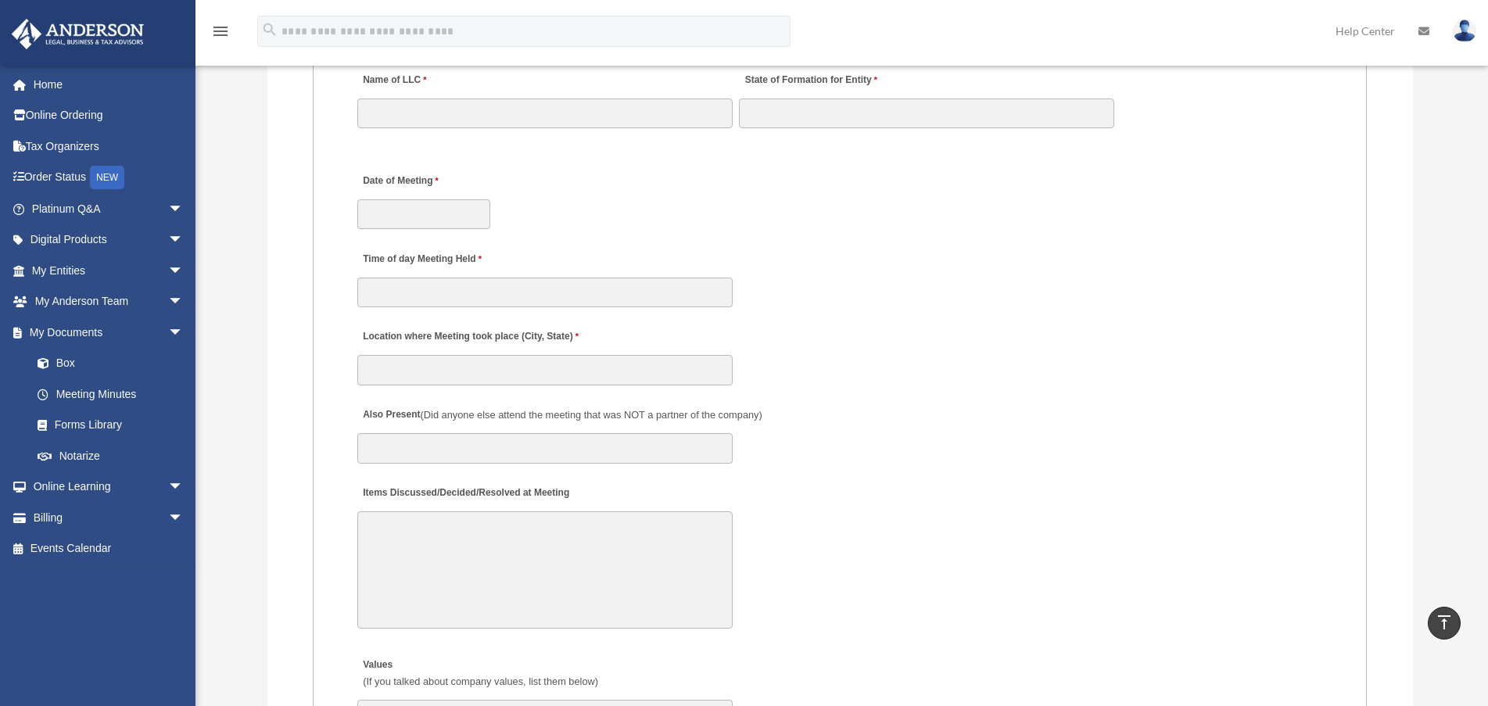
scroll to position [2581, 0]
click at [120, 429] on link "Forms Library" at bounding box center [114, 425] width 185 height 31
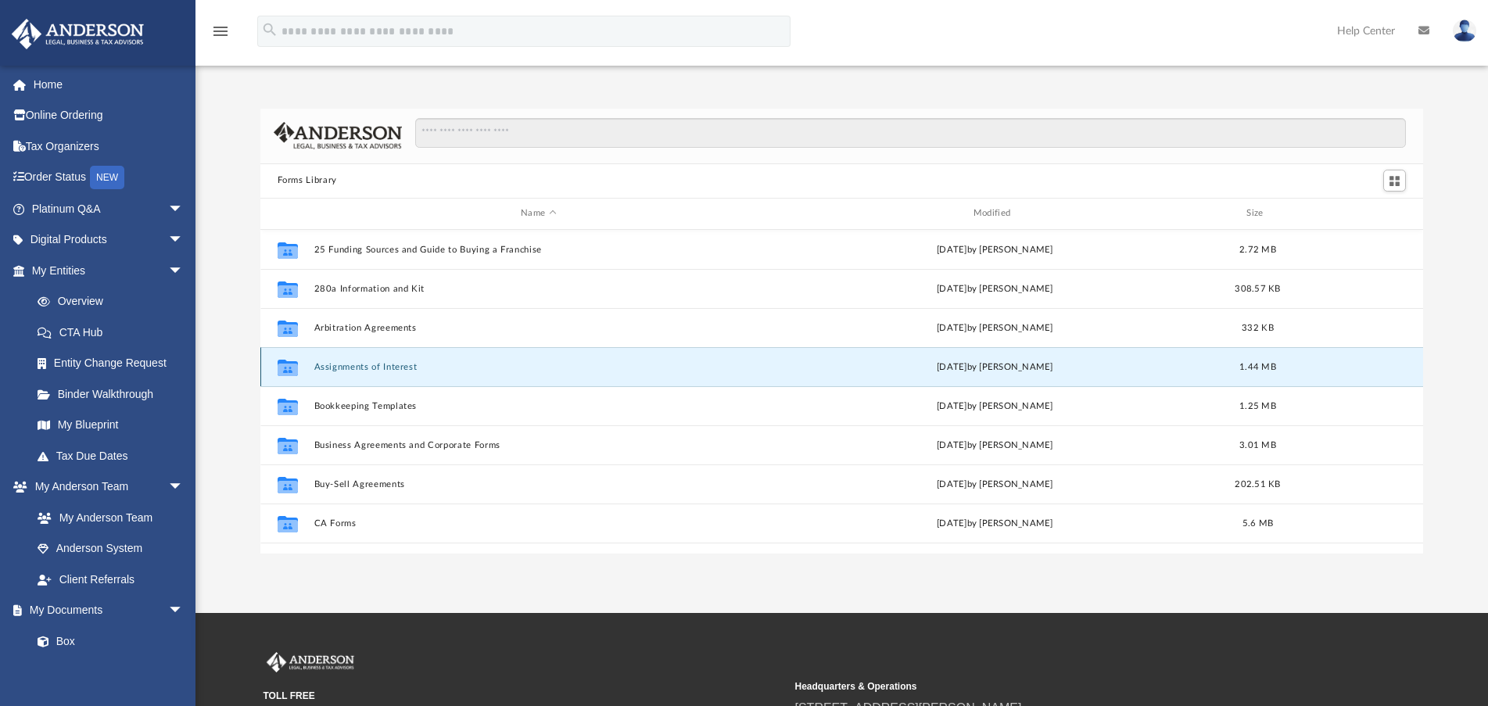
click at [361, 363] on button "Assignments of Interest" at bounding box center [539, 367] width 450 height 10
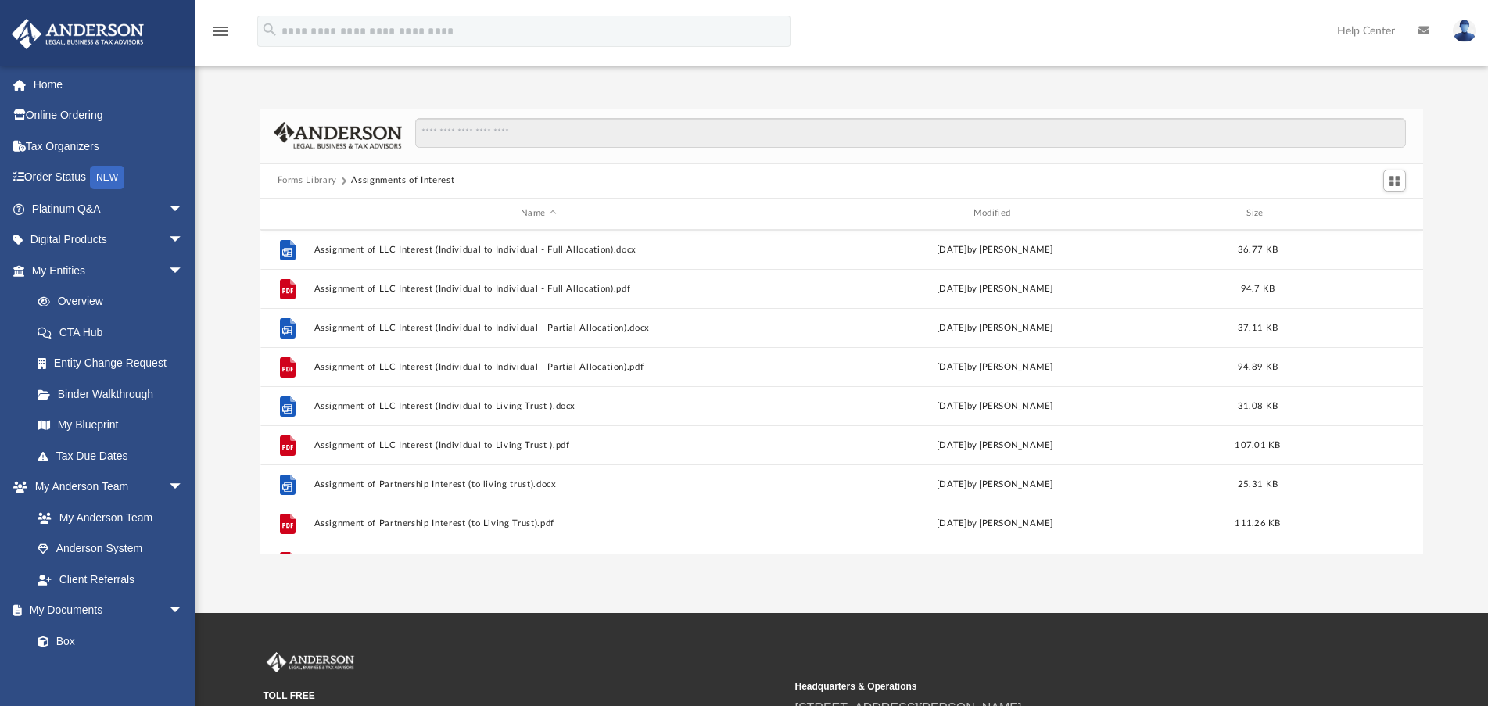
scroll to position [576, 0]
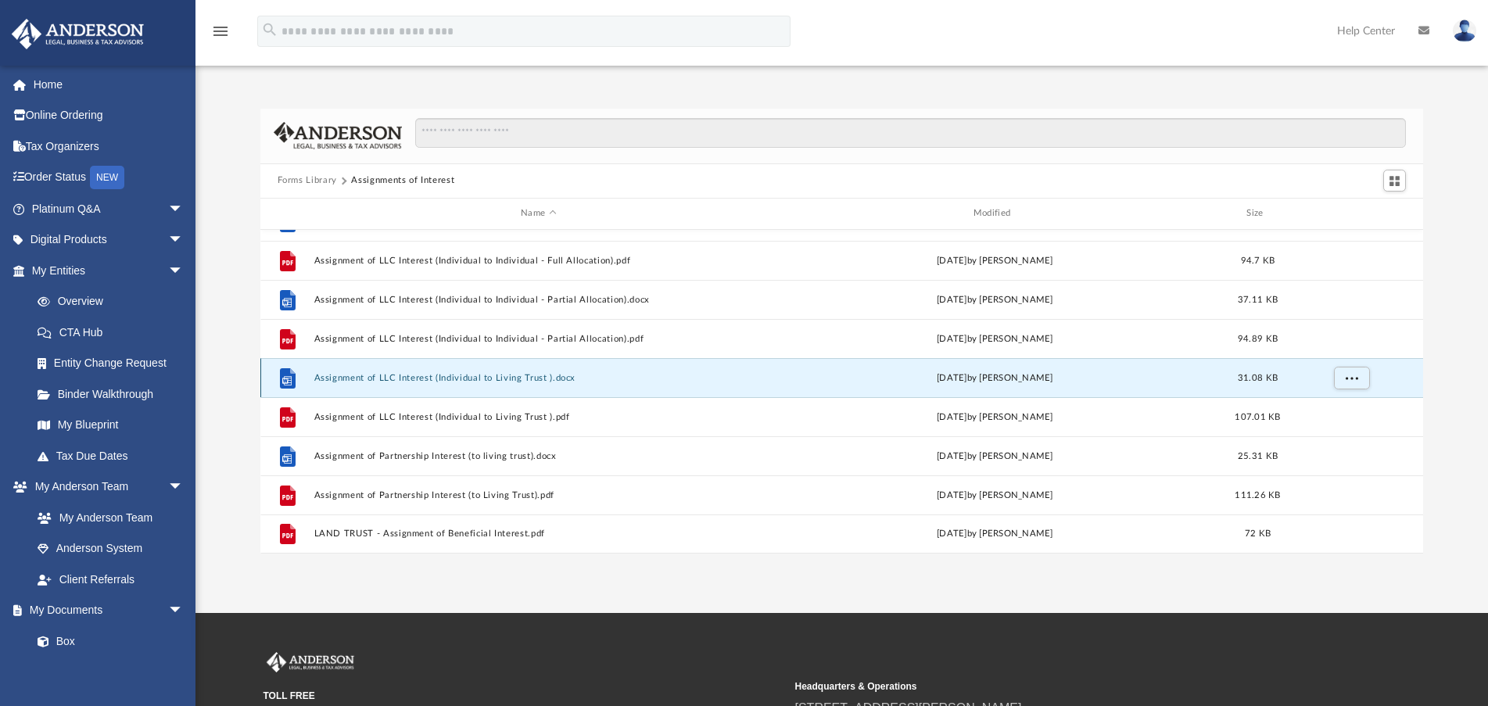
click at [457, 377] on button "Assignment of LLC Interest (Individual to Living Trust ).docx" at bounding box center [539, 378] width 450 height 10
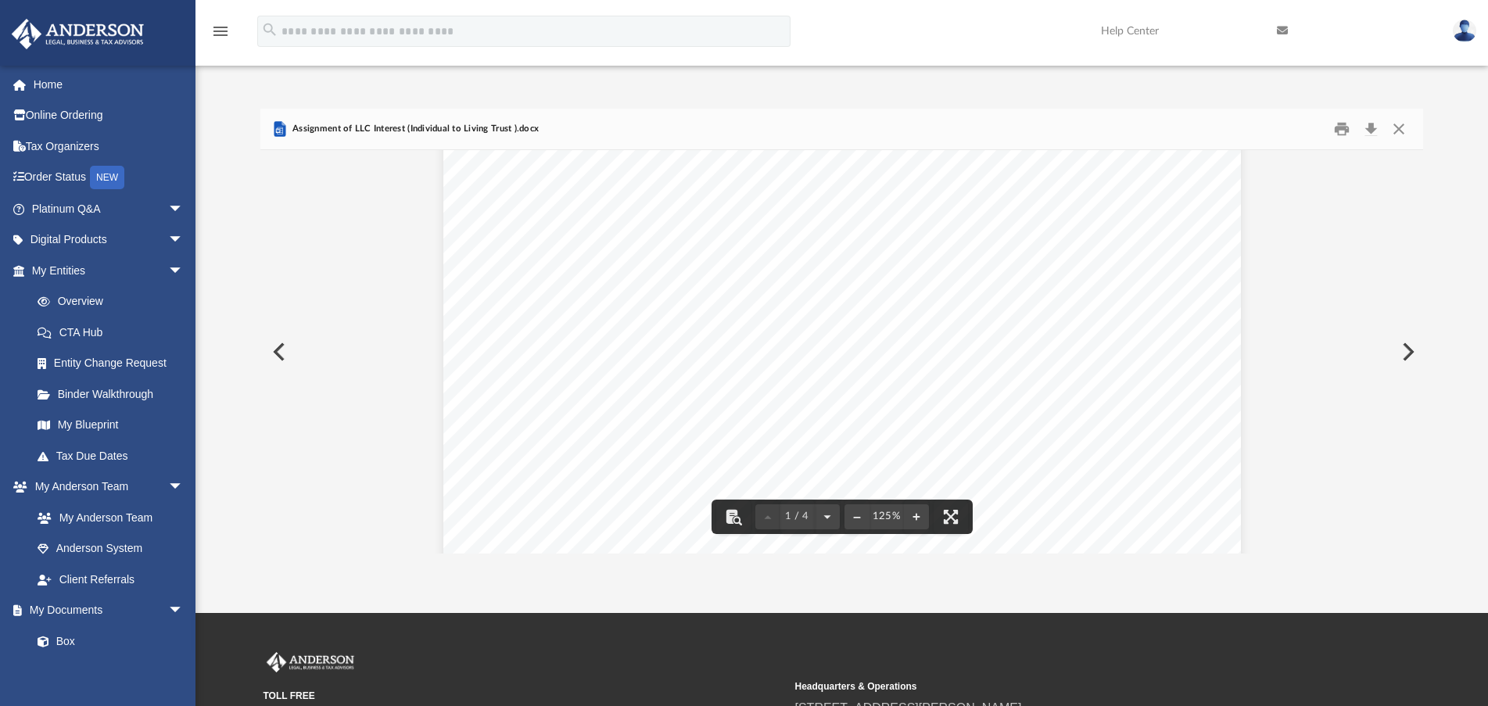
scroll to position [0, 0]
click at [44, 86] on link "Home" at bounding box center [109, 84] width 196 height 31
